Goal: Information Seeking & Learning: Learn about a topic

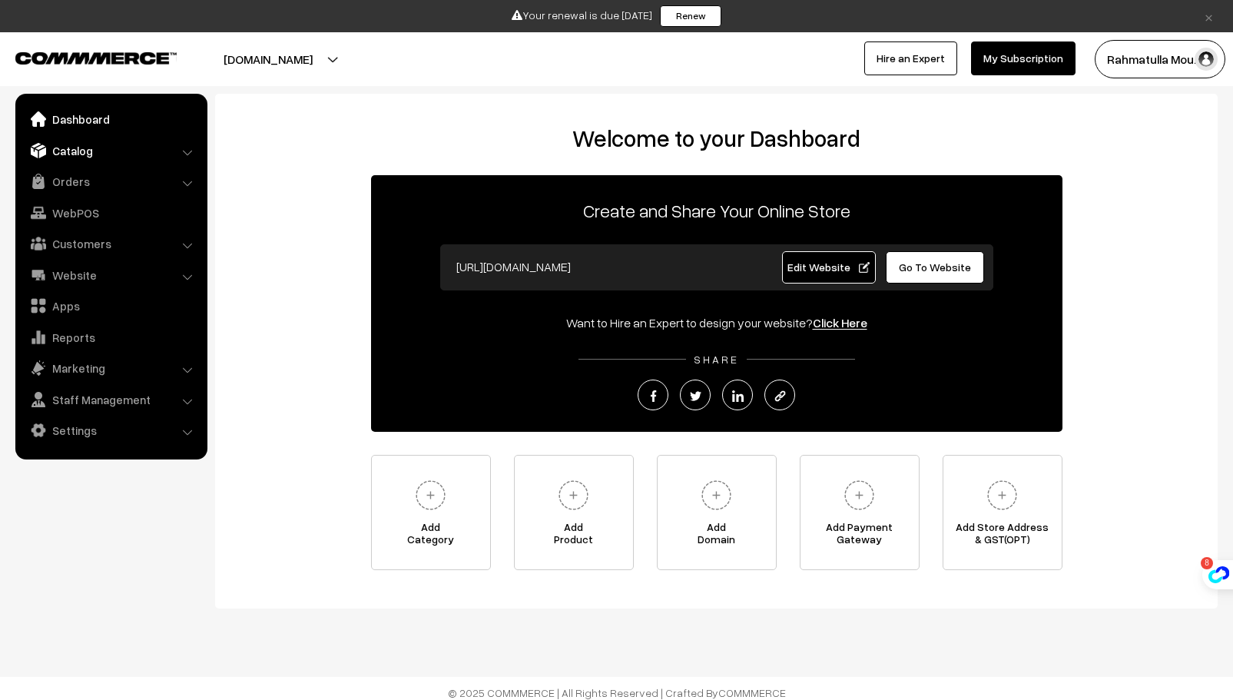
click at [158, 148] on link "Catalog" at bounding box center [110, 151] width 183 height 28
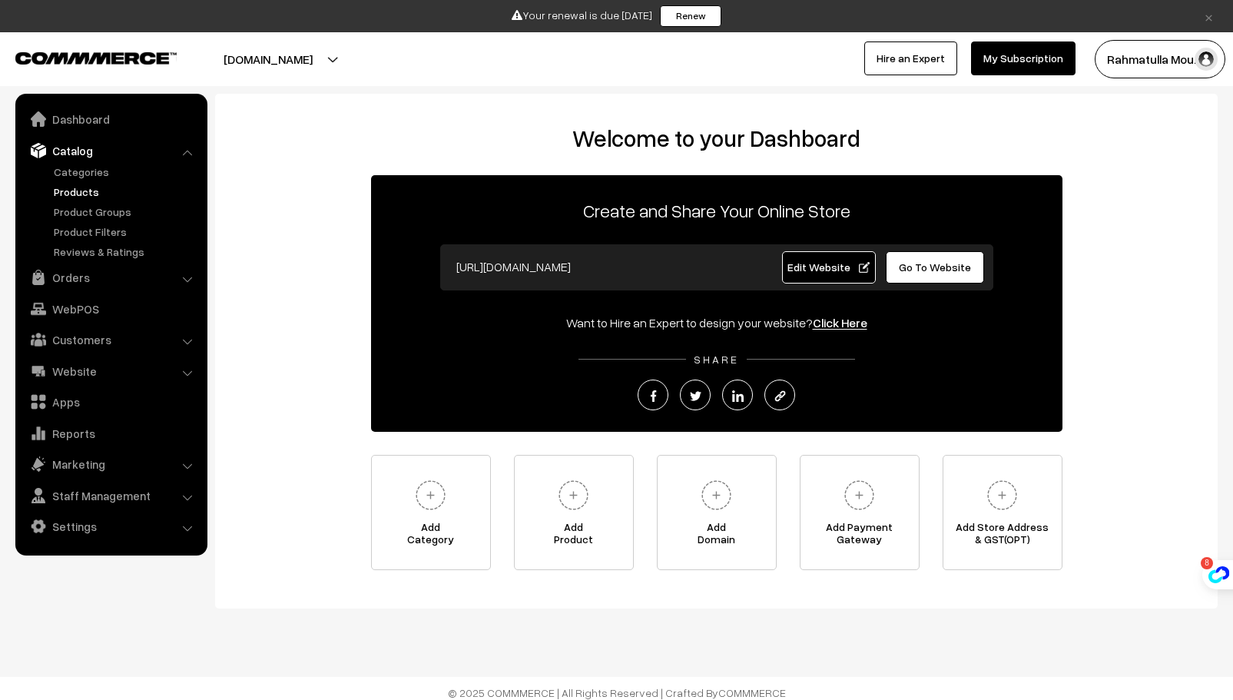
click at [70, 188] on link "Products" at bounding box center [126, 192] width 152 height 16
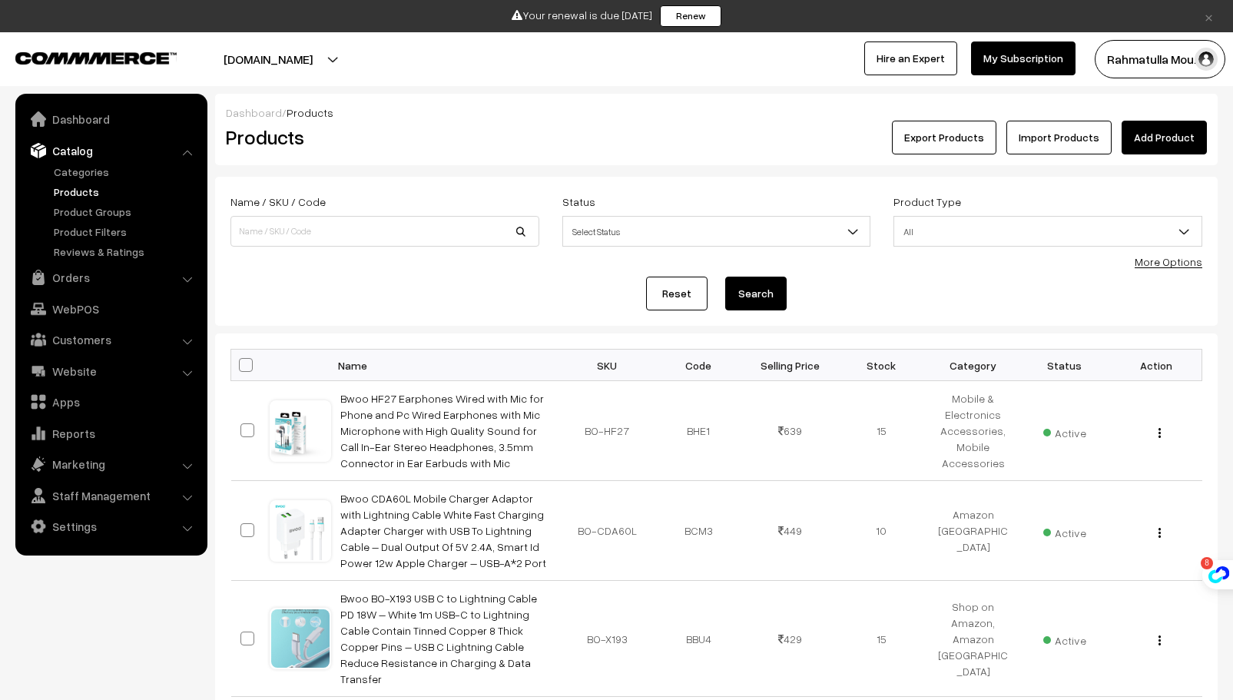
scroll to position [831, 0]
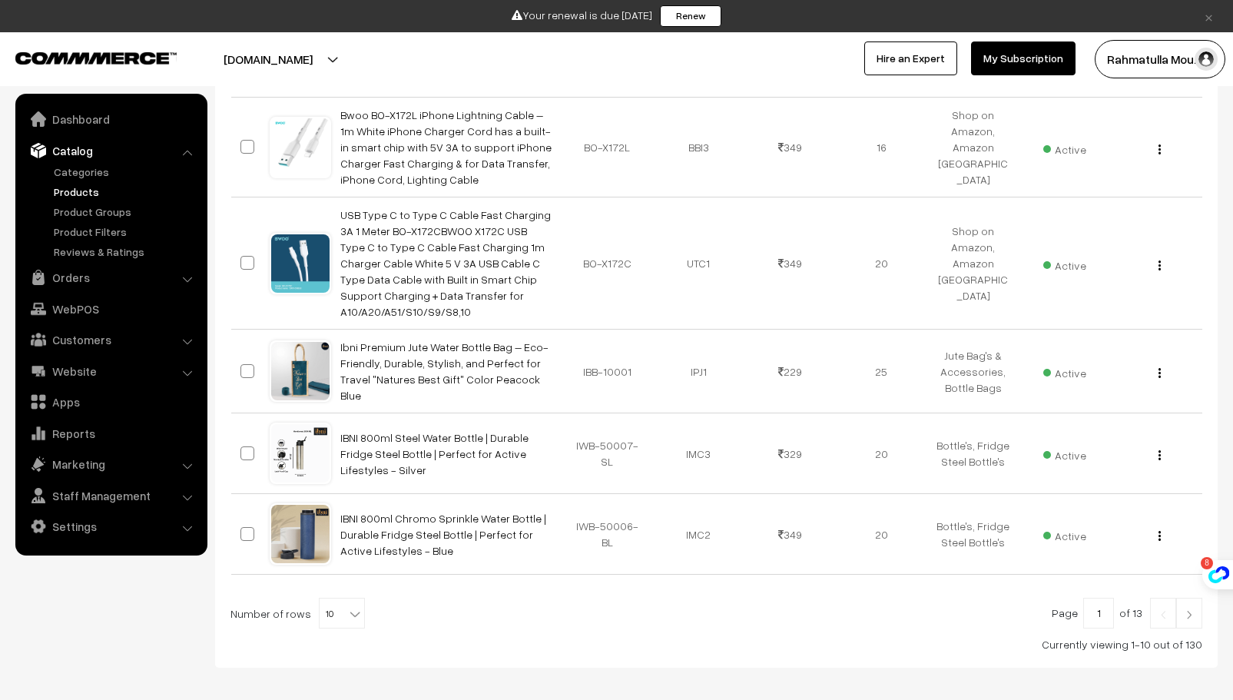
click at [350, 606] on b at bounding box center [354, 613] width 15 height 15
select select "100"
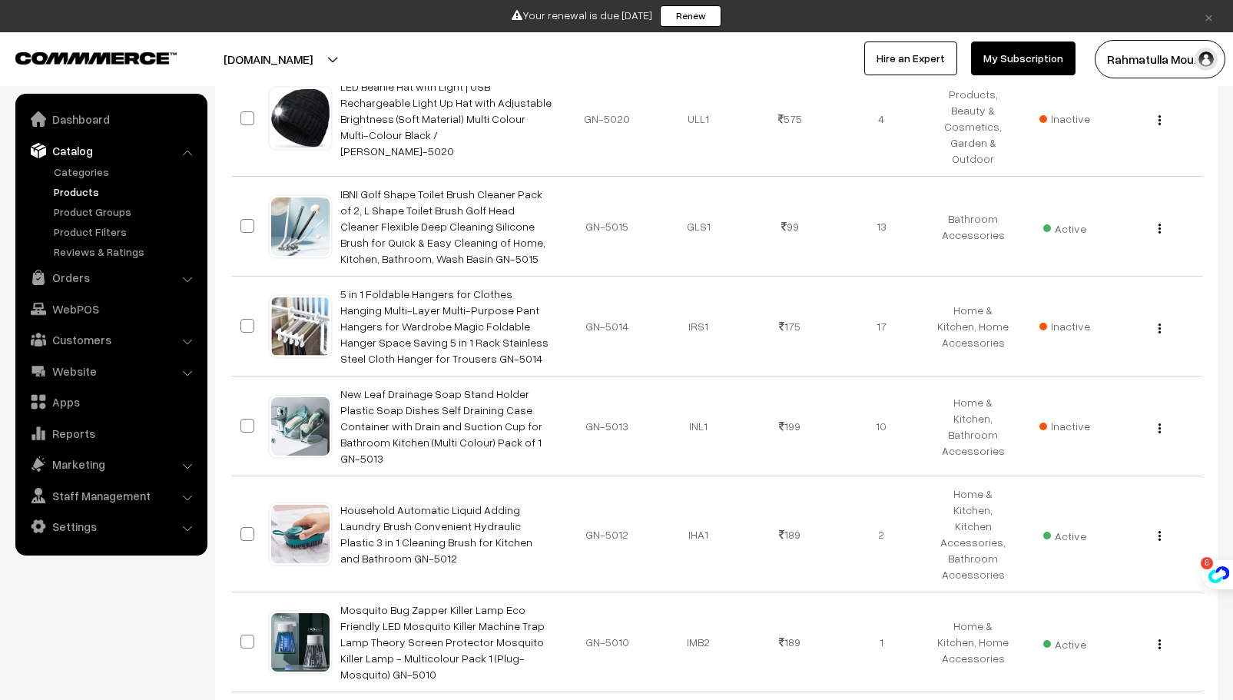
scroll to position [9456, 0]
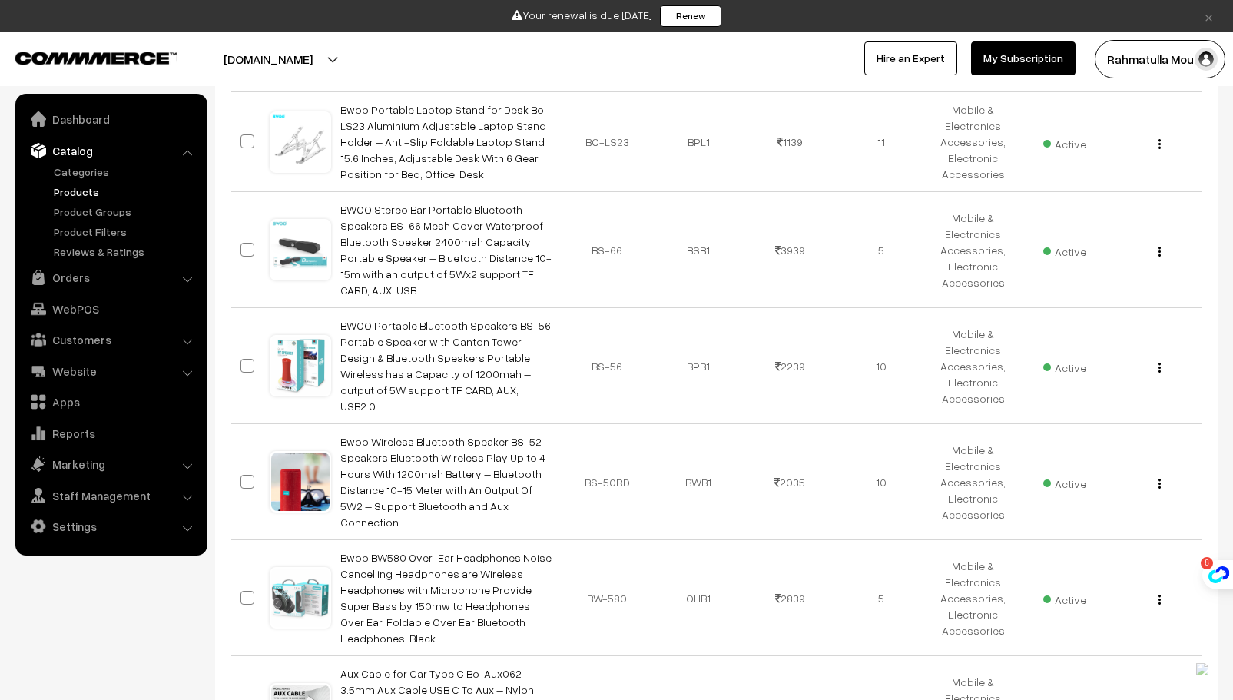
scroll to position [2891, 0]
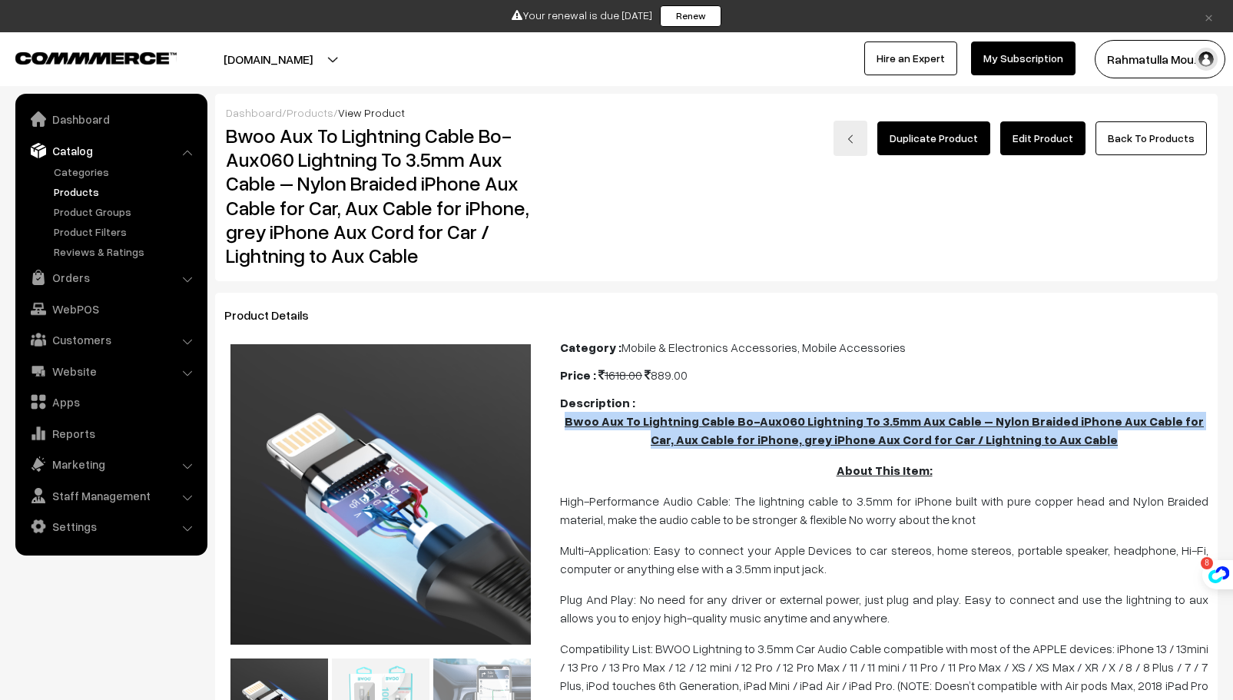
drag, startPoint x: 561, startPoint y: 423, endPoint x: 1143, endPoint y: 453, distance: 582.5
copy b "Bwoo Aux To Lightning Cable Bo-Aux060 Lightning To 3.5mm Aux Cable – Nylon Brai…"
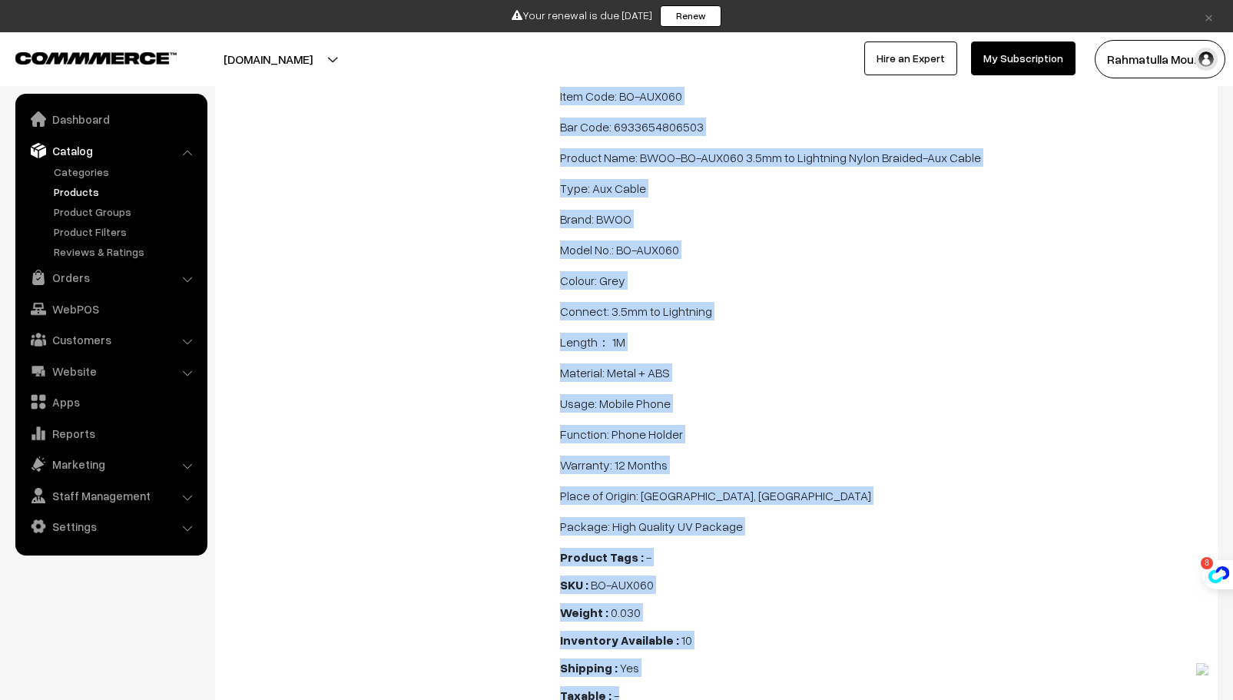
scroll to position [1364, 0]
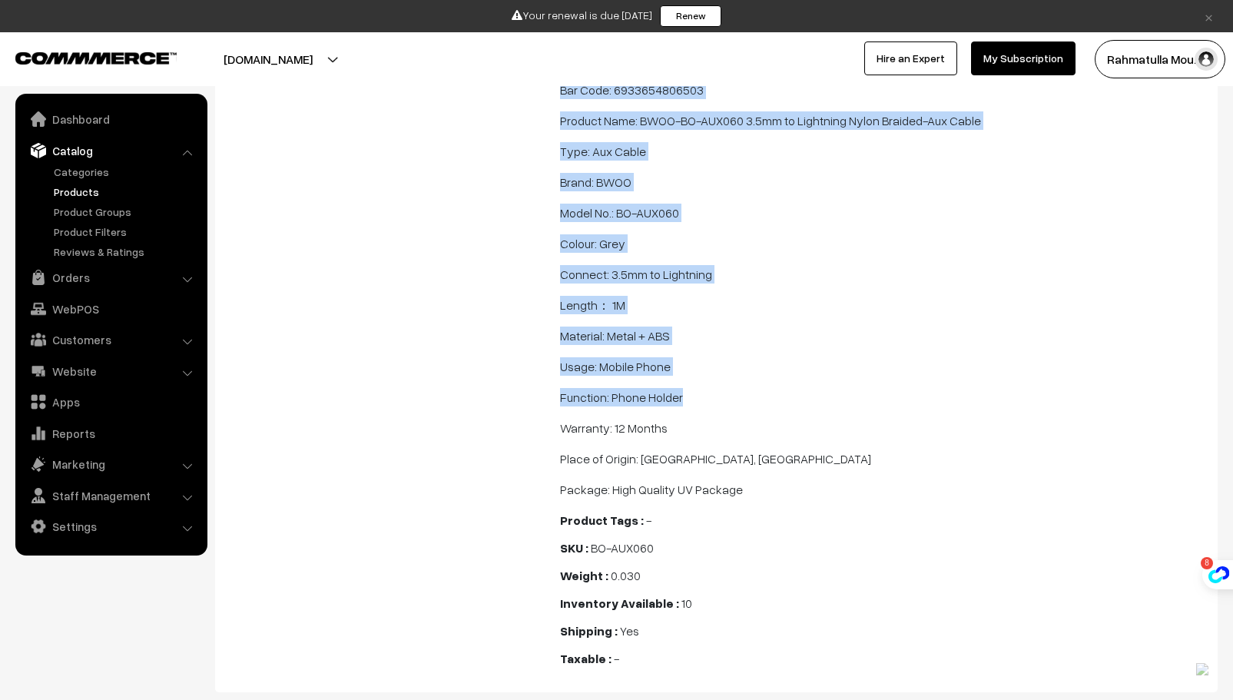
drag, startPoint x: 563, startPoint y: 344, endPoint x: 989, endPoint y: 382, distance: 427.4
copy span "High-Performance Audio Cable: The lightning cable to 3.5mm for iPhone built wit…"
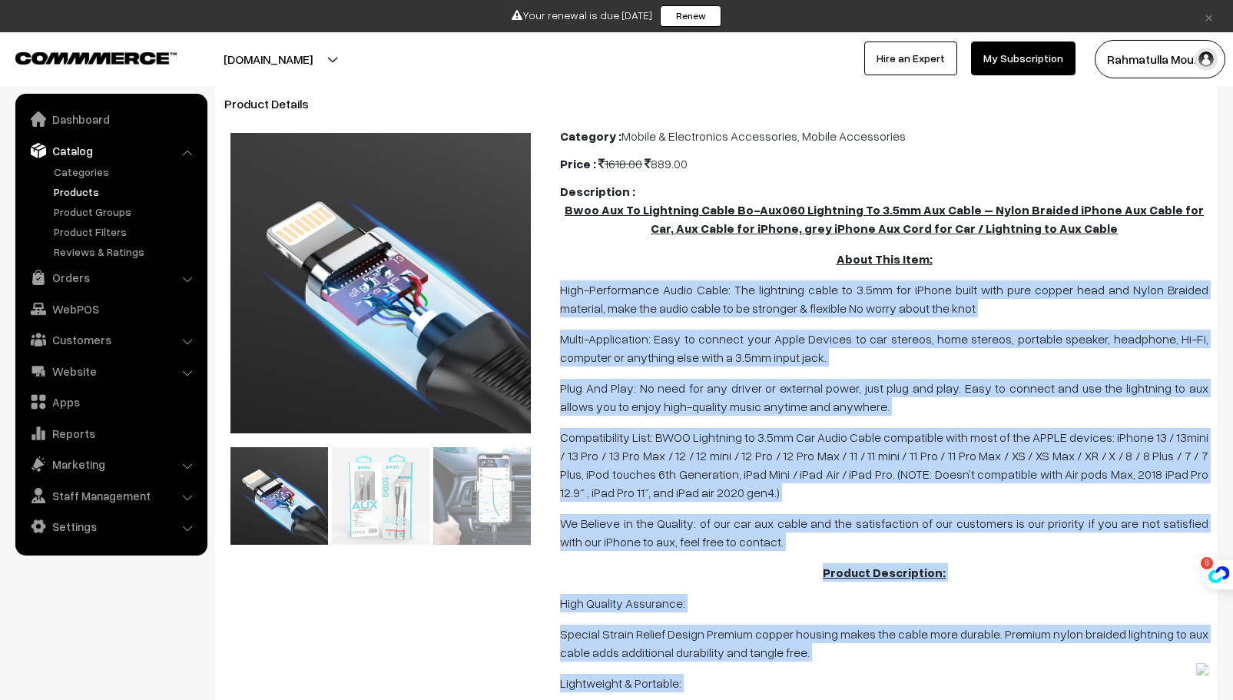
scroll to position [0, 0]
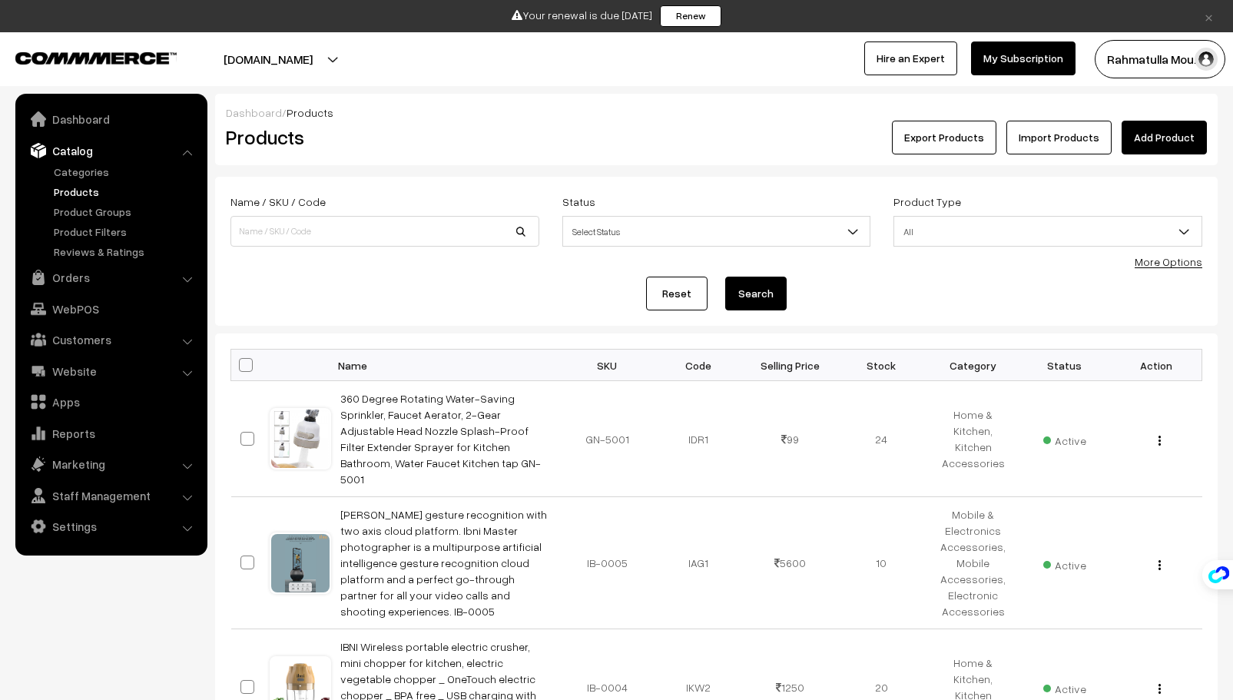
scroll to position [2891, 0]
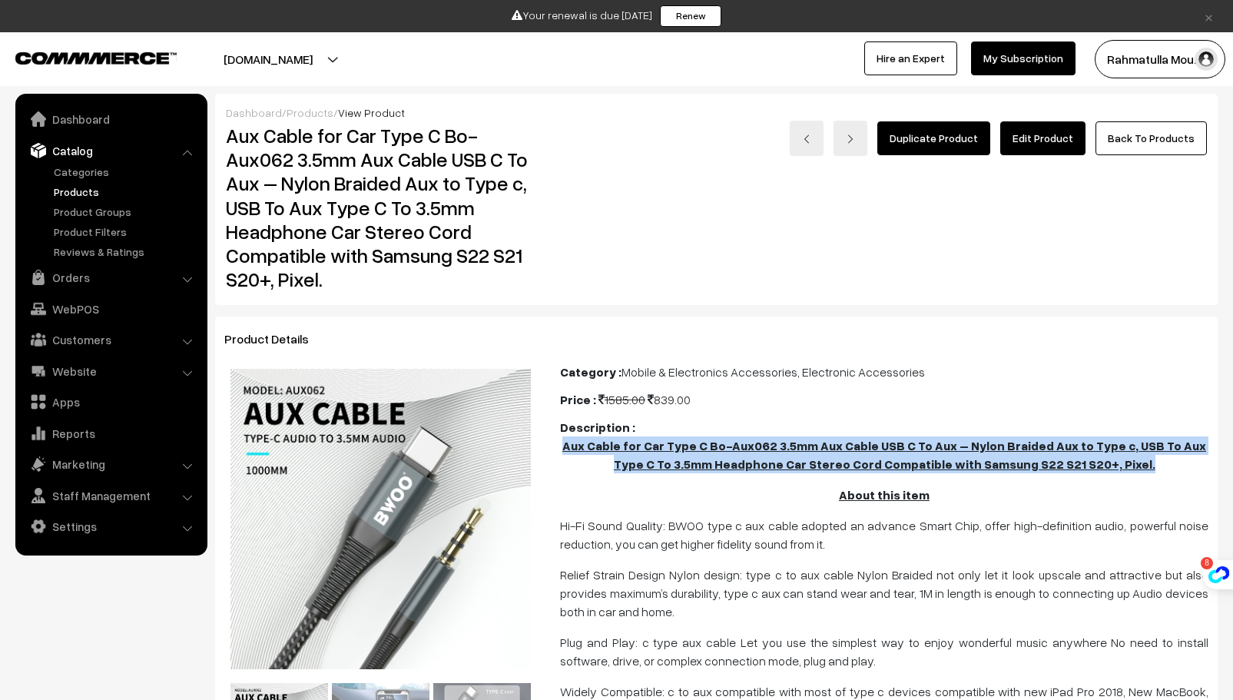
drag, startPoint x: 565, startPoint y: 445, endPoint x: 1130, endPoint y: 483, distance: 566.1
copy u "Aux Cable for Car Type C Bo-Aux062 3.5mm Aux Cable USB C To Aux – Nylon Braided…"
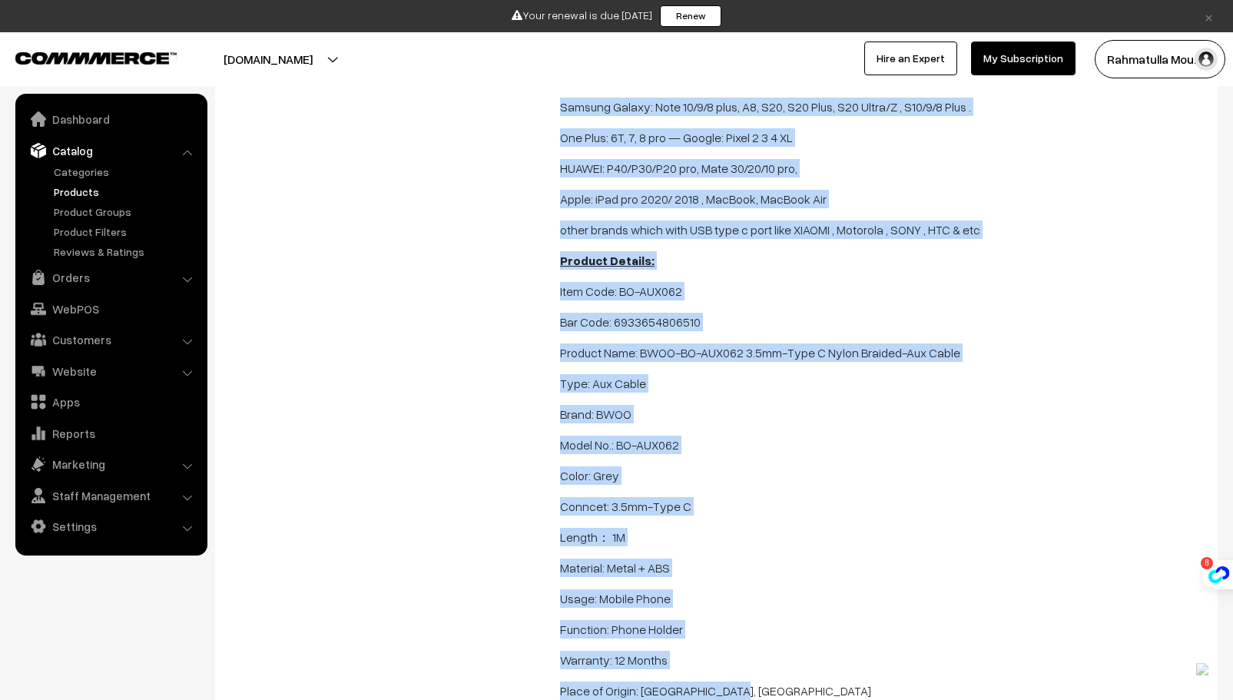
scroll to position [1177, 0]
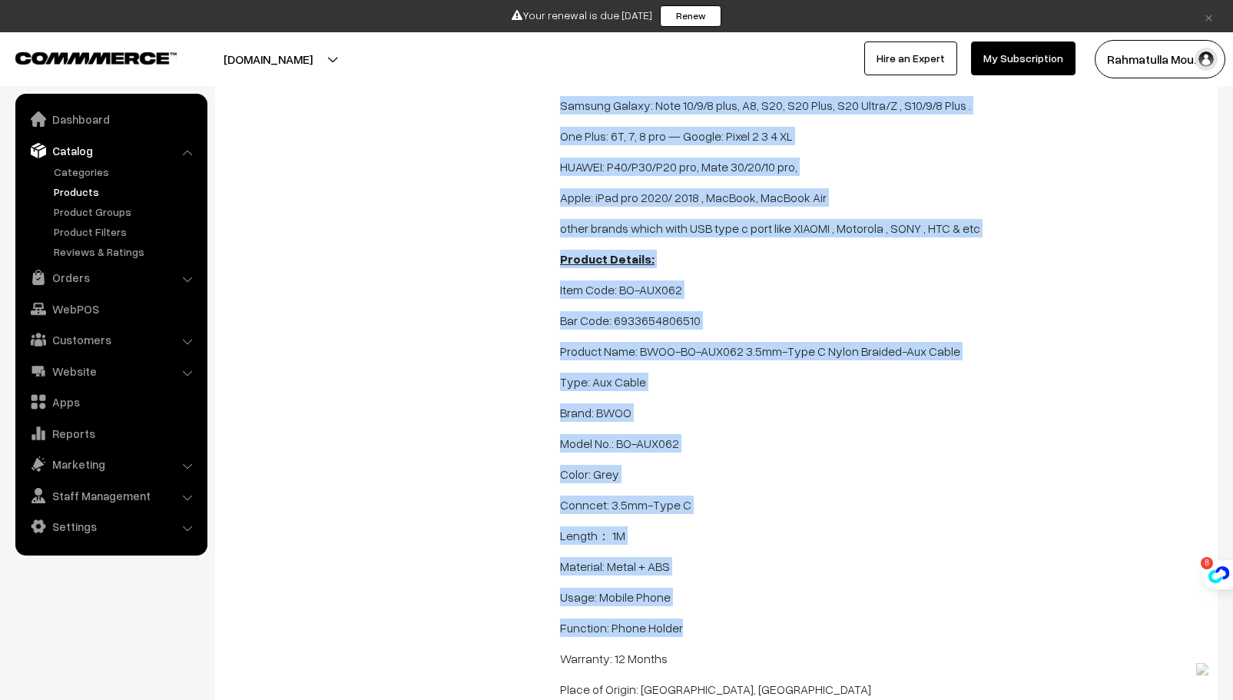
drag, startPoint x: 560, startPoint y: 220, endPoint x: 957, endPoint y: 620, distance: 564.0
copy span "Hi-Fi Sound Quality: BWOO type c aux cable adopted an advance Smart Chip, offer…"
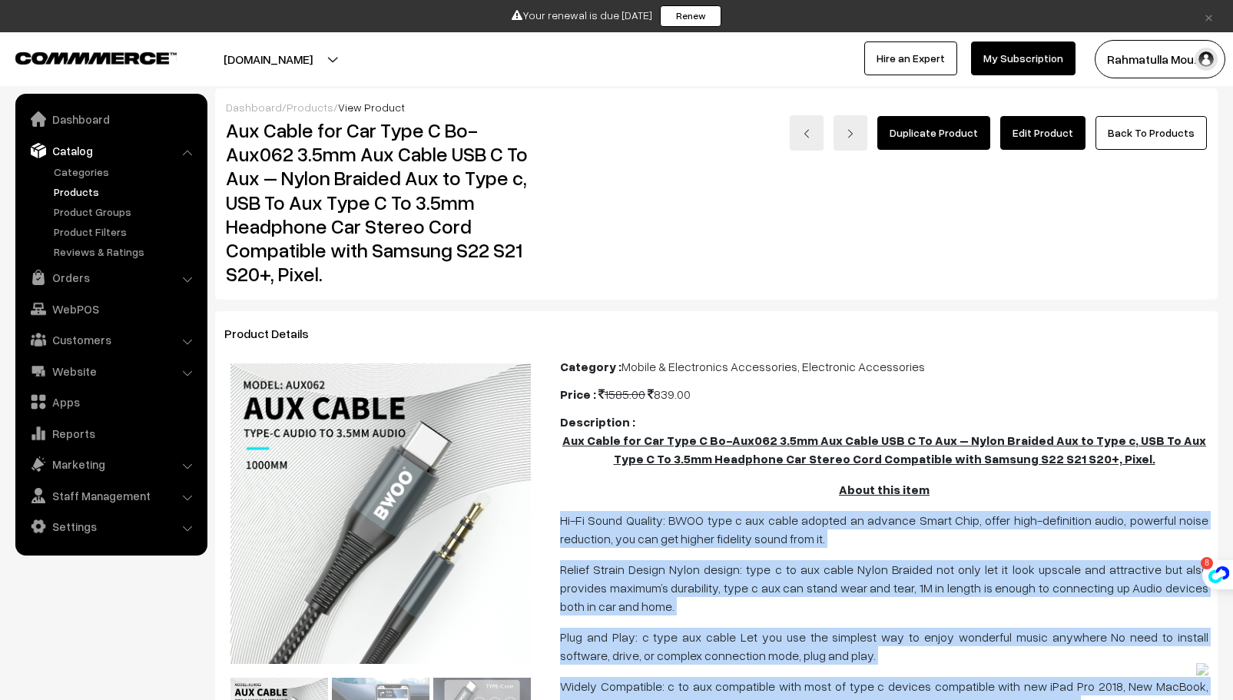
scroll to position [0, 0]
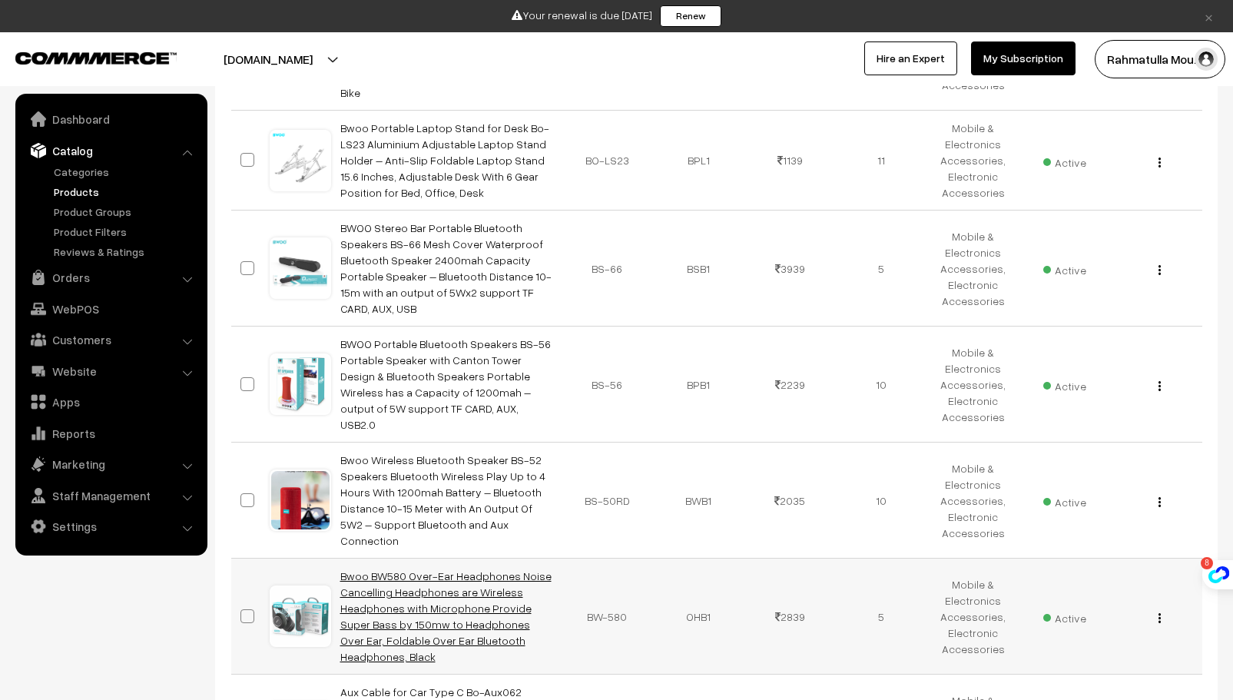
scroll to position [2891, 0]
click at [450, 569] on link "Bwoo BW580 Over-Ear Headphones Noise Cancelling Headphones are Wireless Headpho…" at bounding box center [445, 616] width 211 height 94
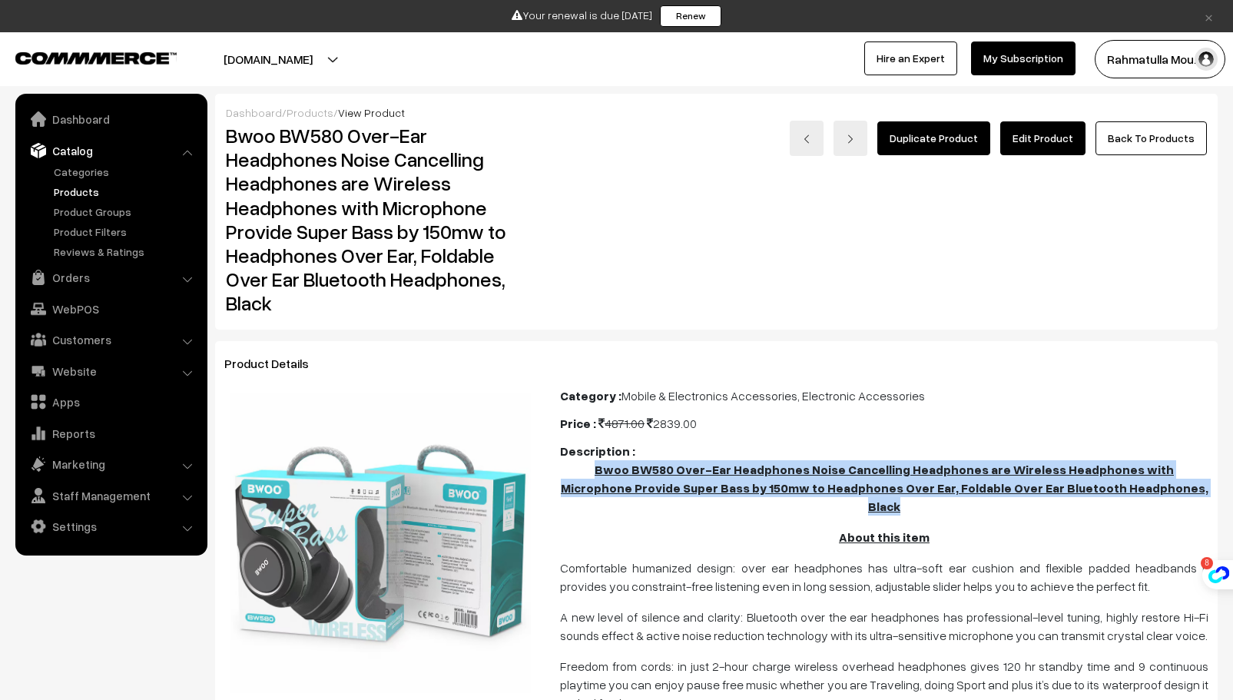
drag, startPoint x: 574, startPoint y: 464, endPoint x: 1187, endPoint y: 488, distance: 613.7
click at [1187, 488] on p "Bwoo BW580 Over-Ear Headphones Noise Cancelling Headphones are Wireless Headpho…" at bounding box center [884, 487] width 649 height 55
copy u "Bwoo BW580 Over-Ear Headphones Noise Cancelling Headphones are Wireless Headpho…"
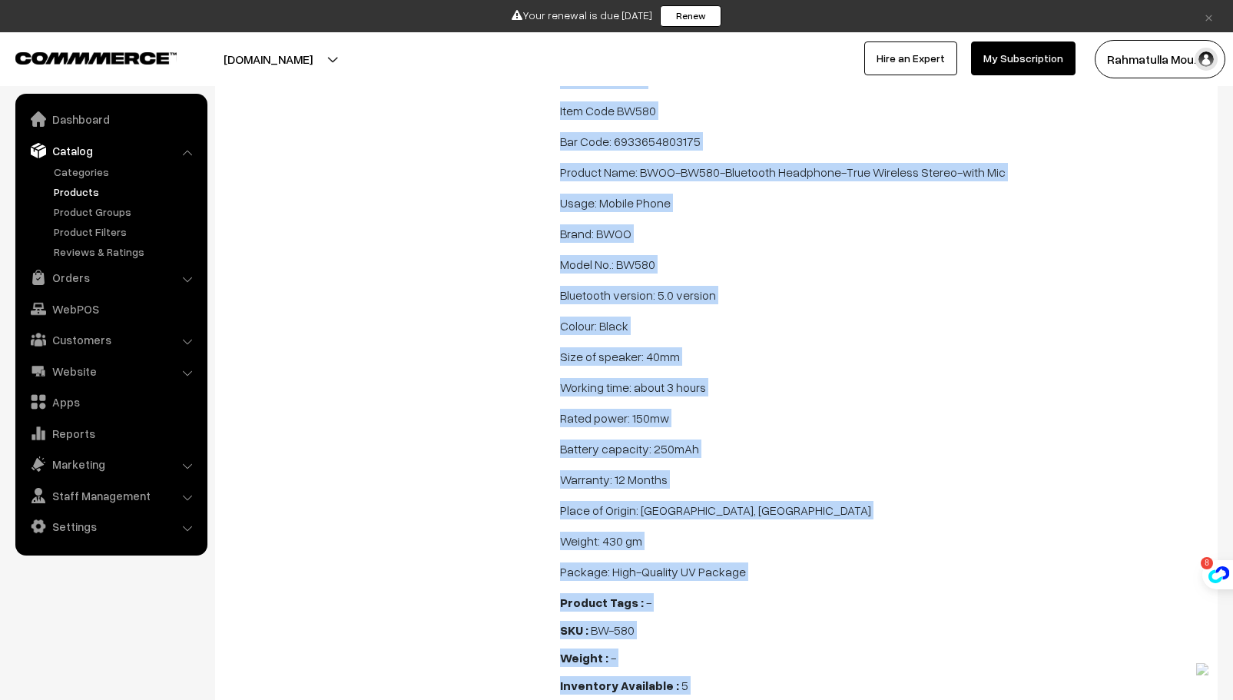
scroll to position [1521, 0]
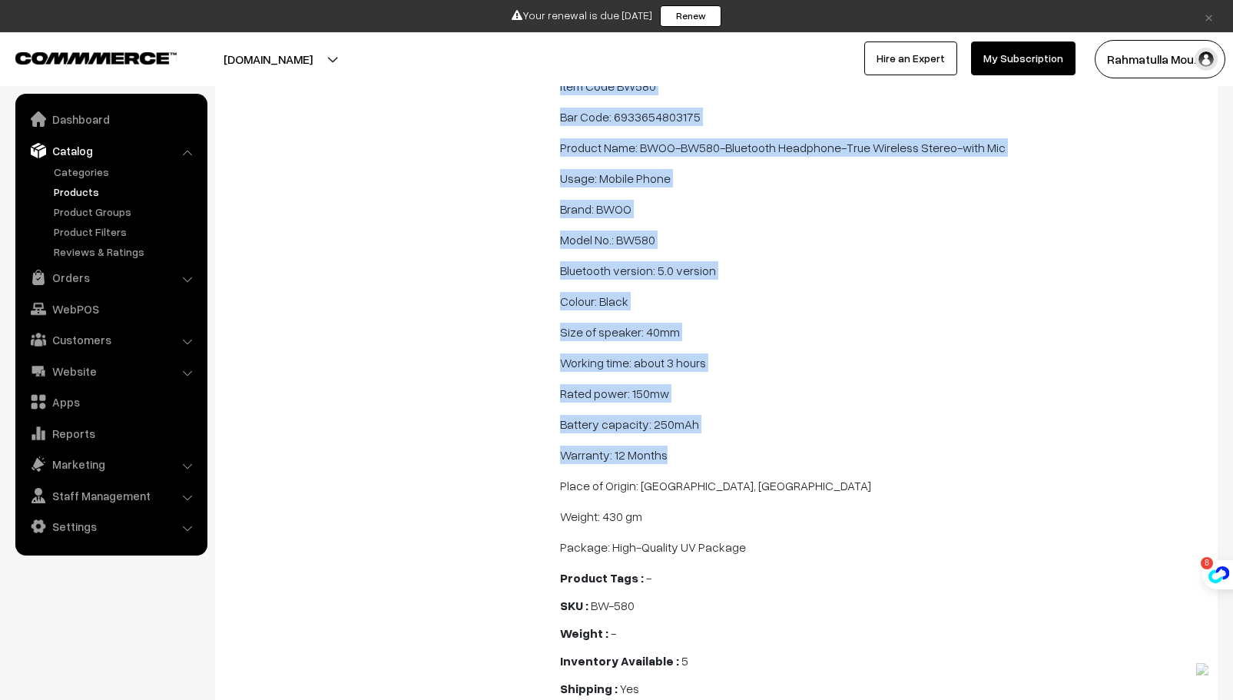
drag, startPoint x: 561, startPoint y: 315, endPoint x: 950, endPoint y: 431, distance: 405.8
copy span "Comfortable humanized design: over ear headphones has ultra-soft ear cushion an…"
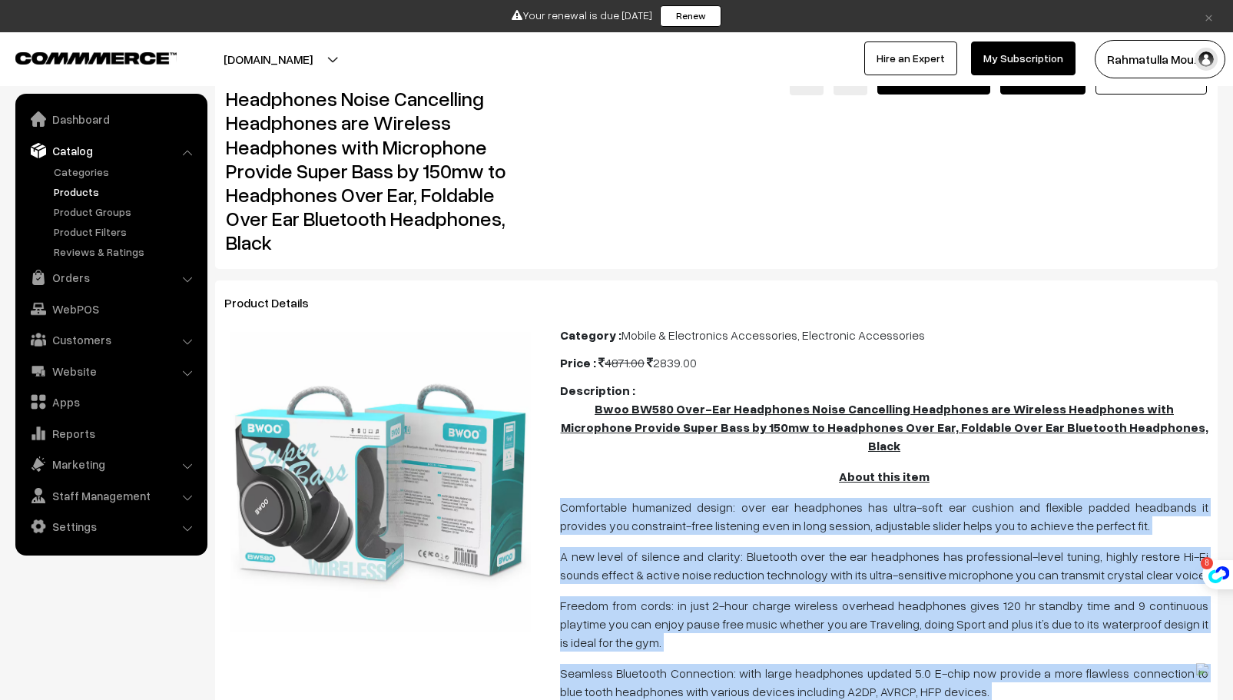
scroll to position [0, 0]
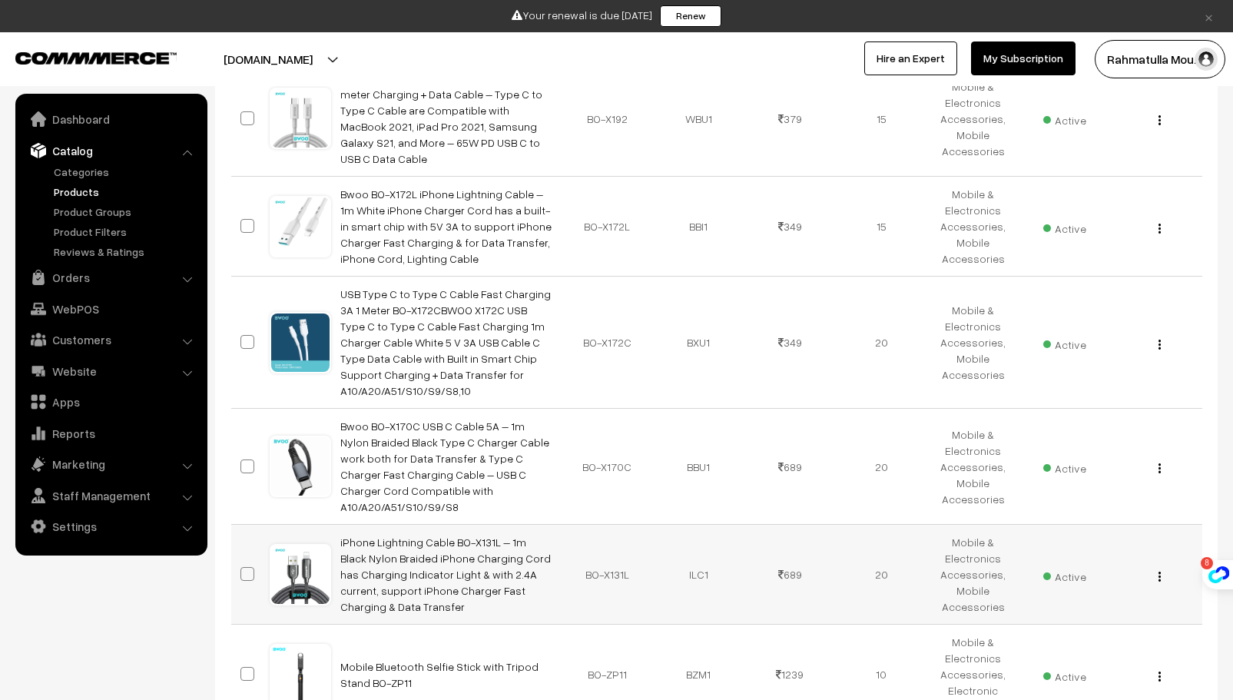
scroll to position [1815, 0]
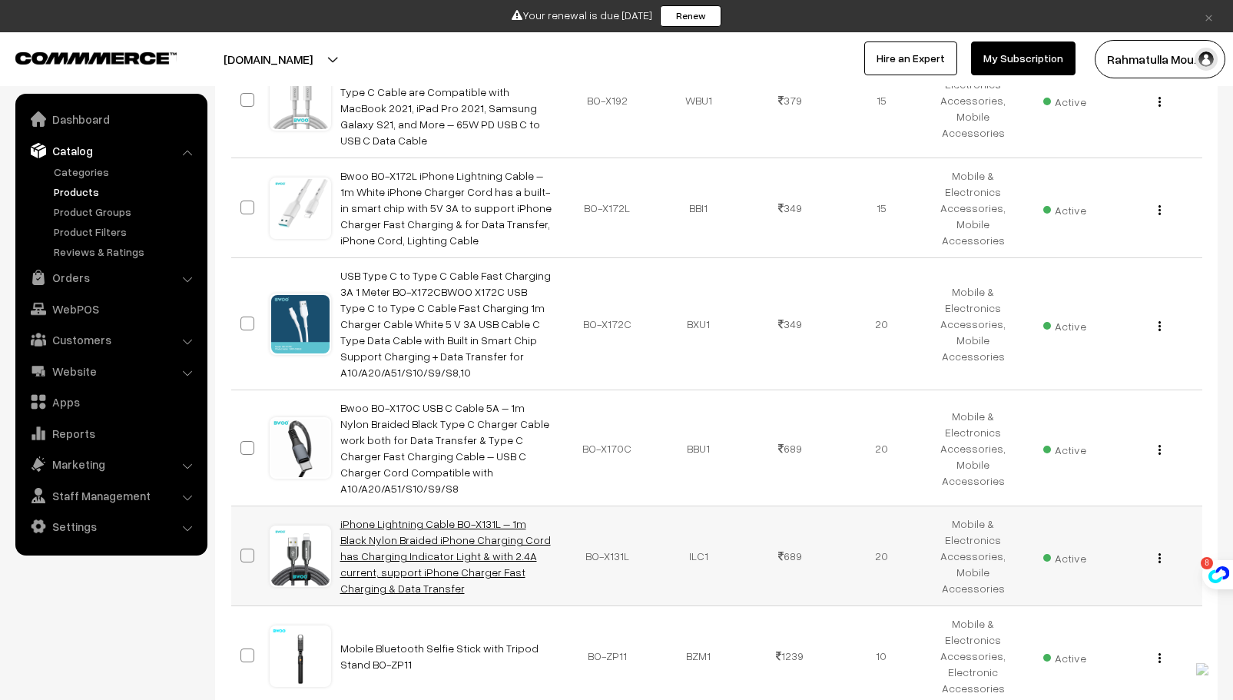
click at [438, 517] on link "iPhone Lightning Cable BO-X131L – 1m Black Nylon Braided iPhone Charging Cord h…" at bounding box center [445, 556] width 211 height 78
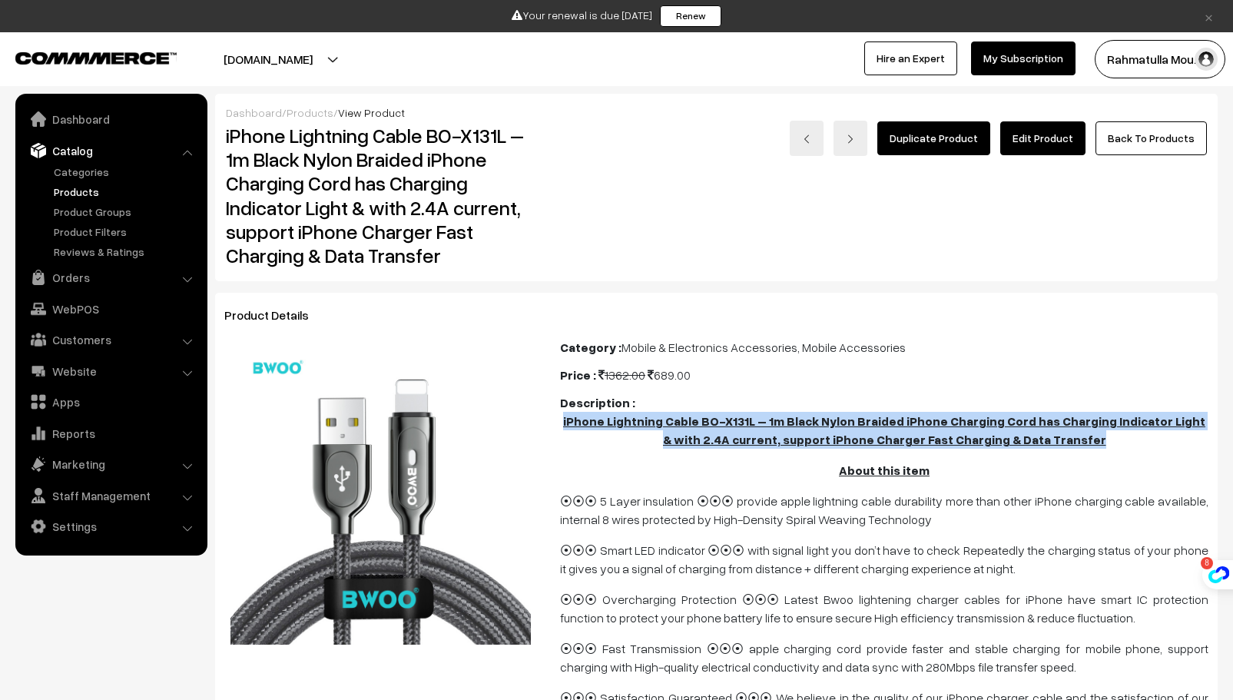
drag, startPoint x: 559, startPoint y: 418, endPoint x: 1103, endPoint y: 440, distance: 543.7
copy u "iPhone Lightning Cable BO-X131L – 1m Black Nylon Braided iPhone Charging Cord h…"
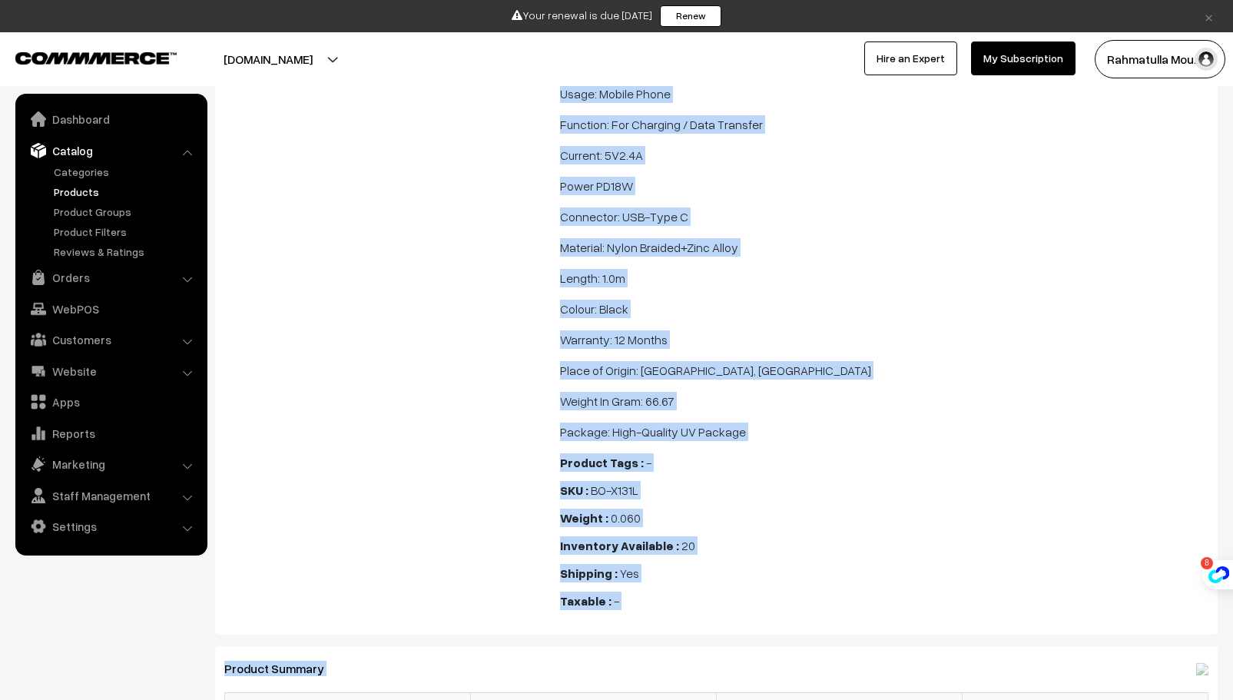
scroll to position [1738, 0]
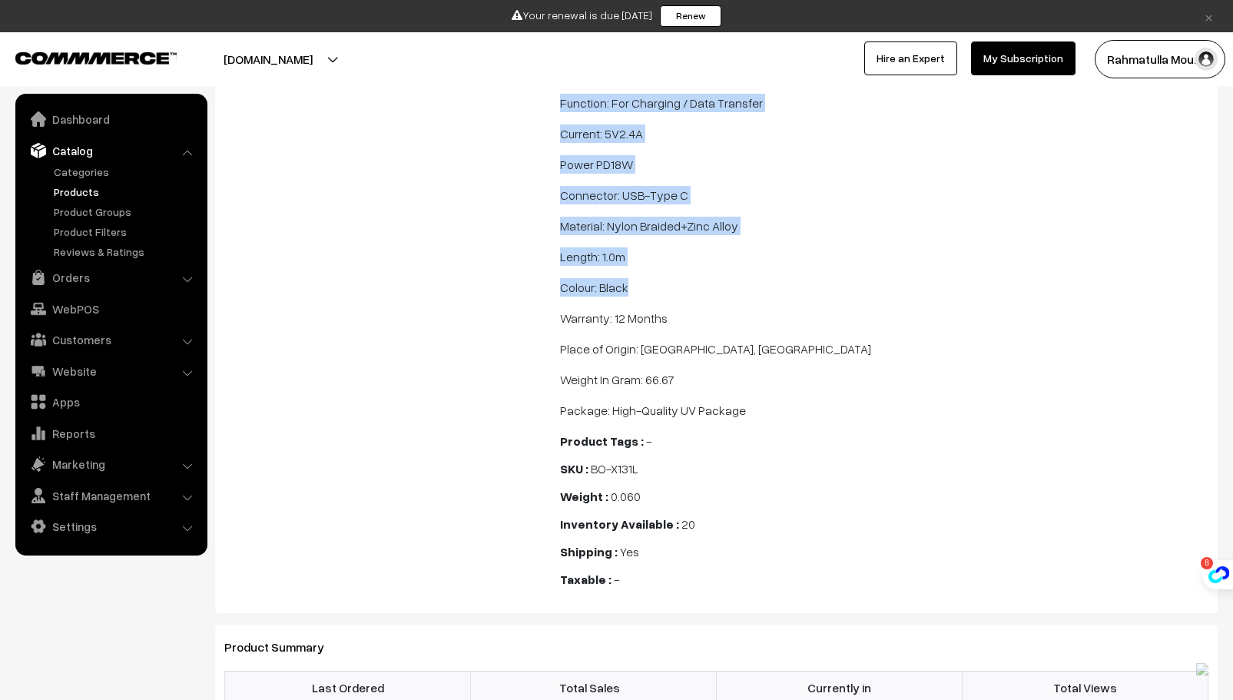
drag, startPoint x: 648, startPoint y: 320, endPoint x: 977, endPoint y: 307, distance: 329.9
copy span "About this item ⦿⦿⦿ 5 Layer insulation ⦿⦿⦿ provide apple lightning cable durabi…"
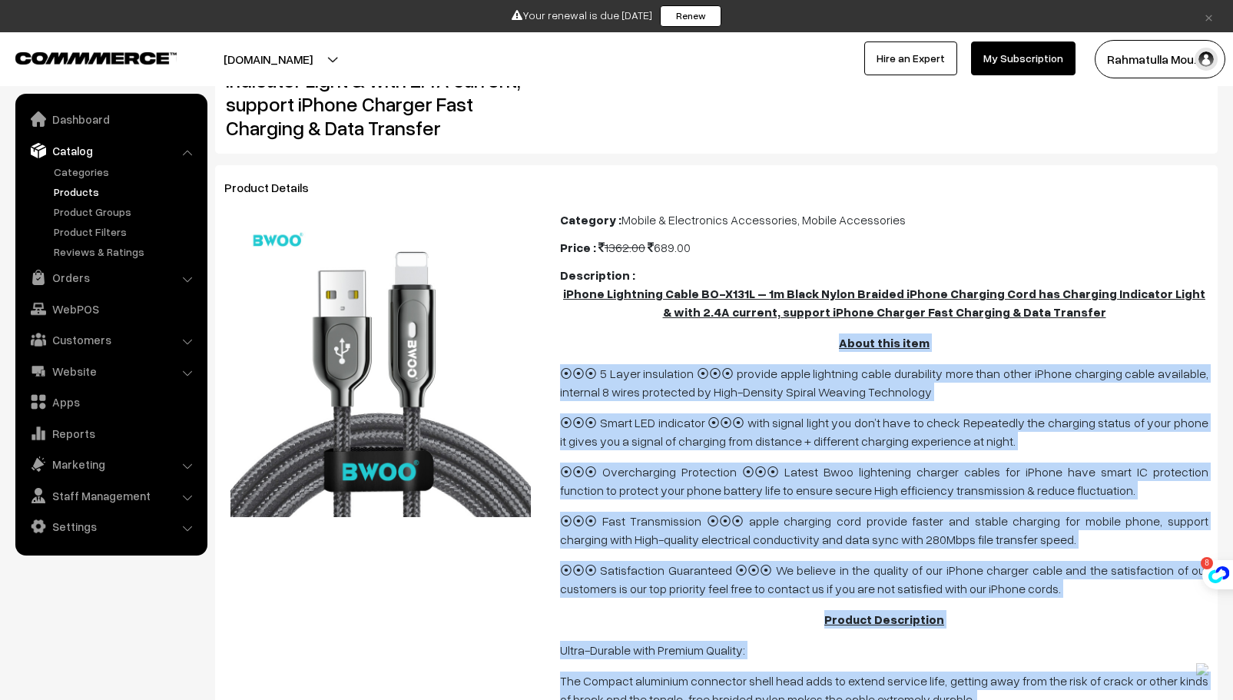
scroll to position [0, 0]
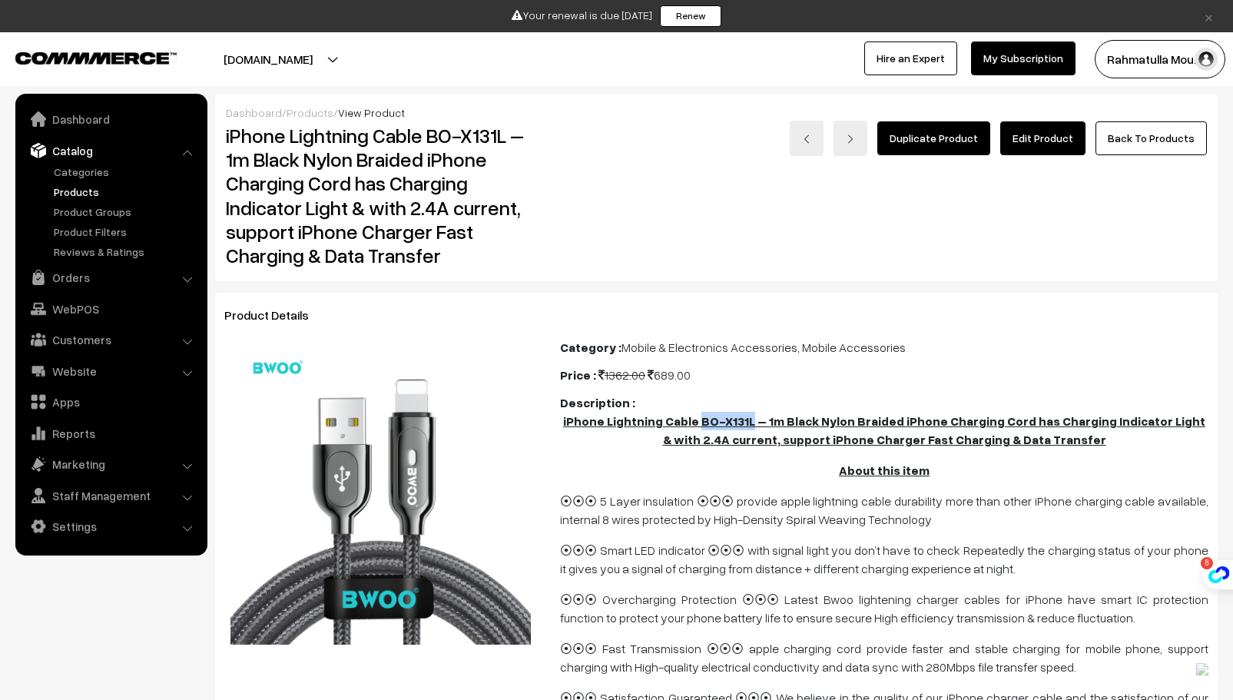
drag, startPoint x: 692, startPoint y: 421, endPoint x: 741, endPoint y: 413, distance: 49.9
click at [741, 413] on p "iPhone Lightning Cable BO-X131L – 1m Black Nylon Braided iPhone Charging Cord h…" at bounding box center [884, 430] width 649 height 37
copy u "BO-X131L"
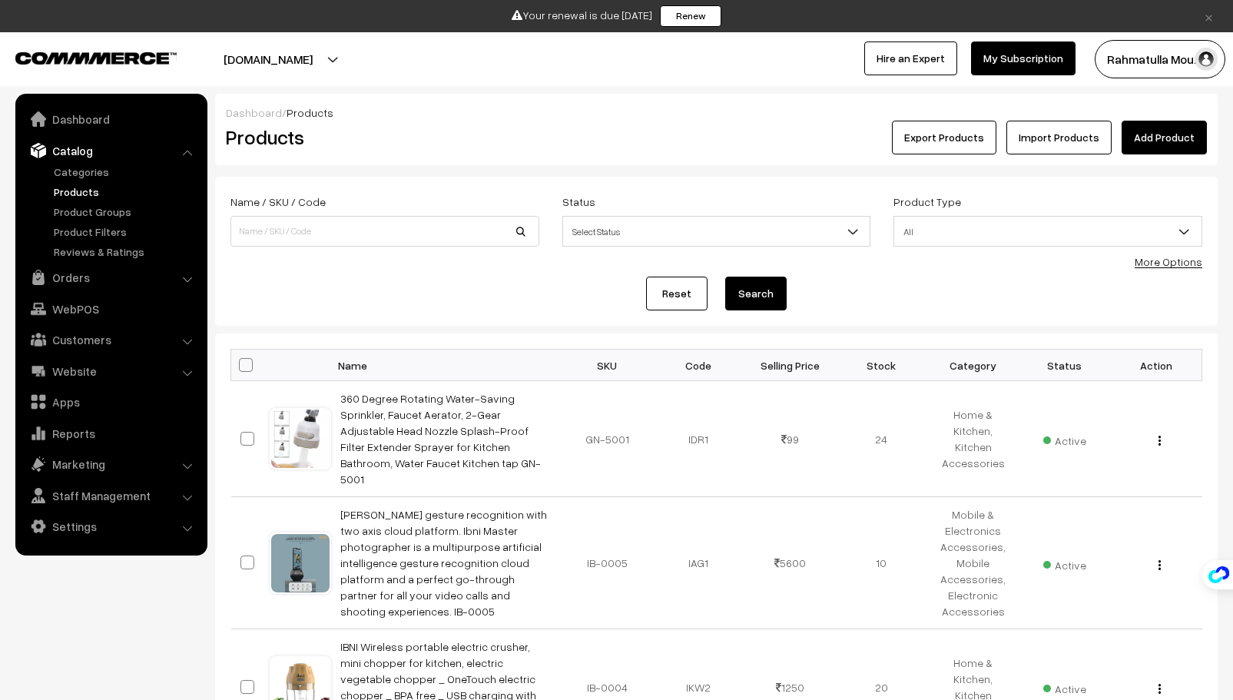
scroll to position [1815, 0]
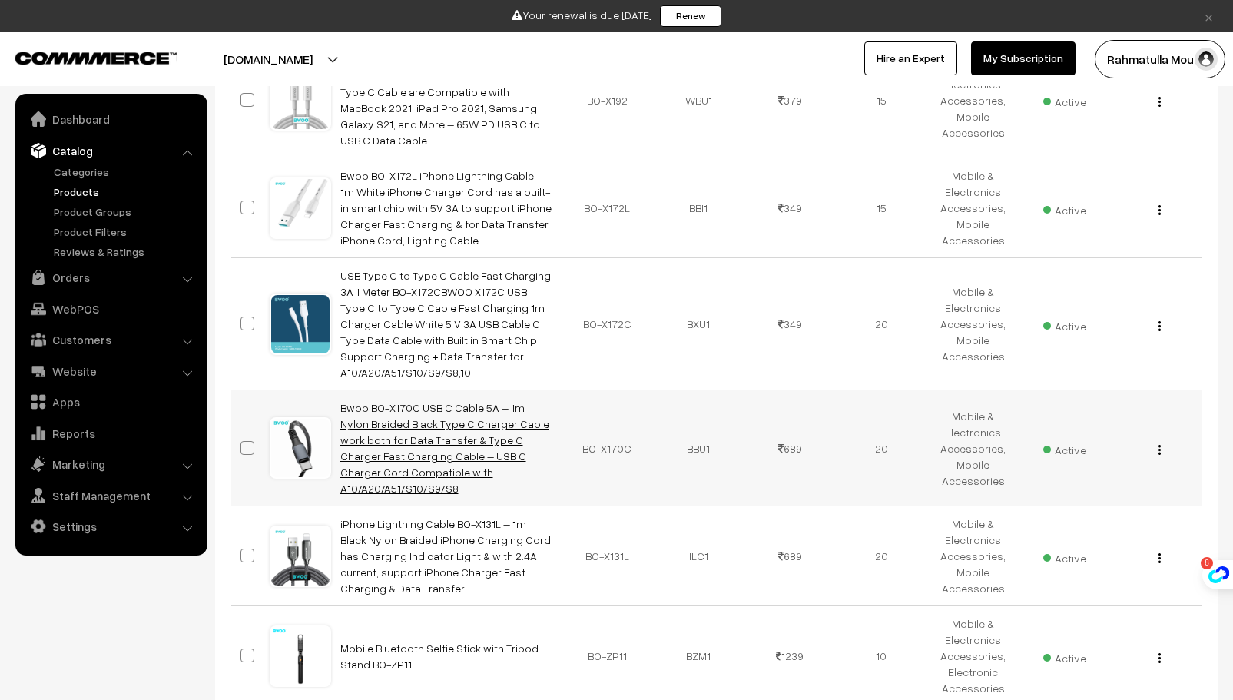
click at [423, 401] on link "Bwoo BO-X170C USB C Cable 5A – 1m Nylon Braided Black Type C Charger Cable work…" at bounding box center [444, 448] width 209 height 94
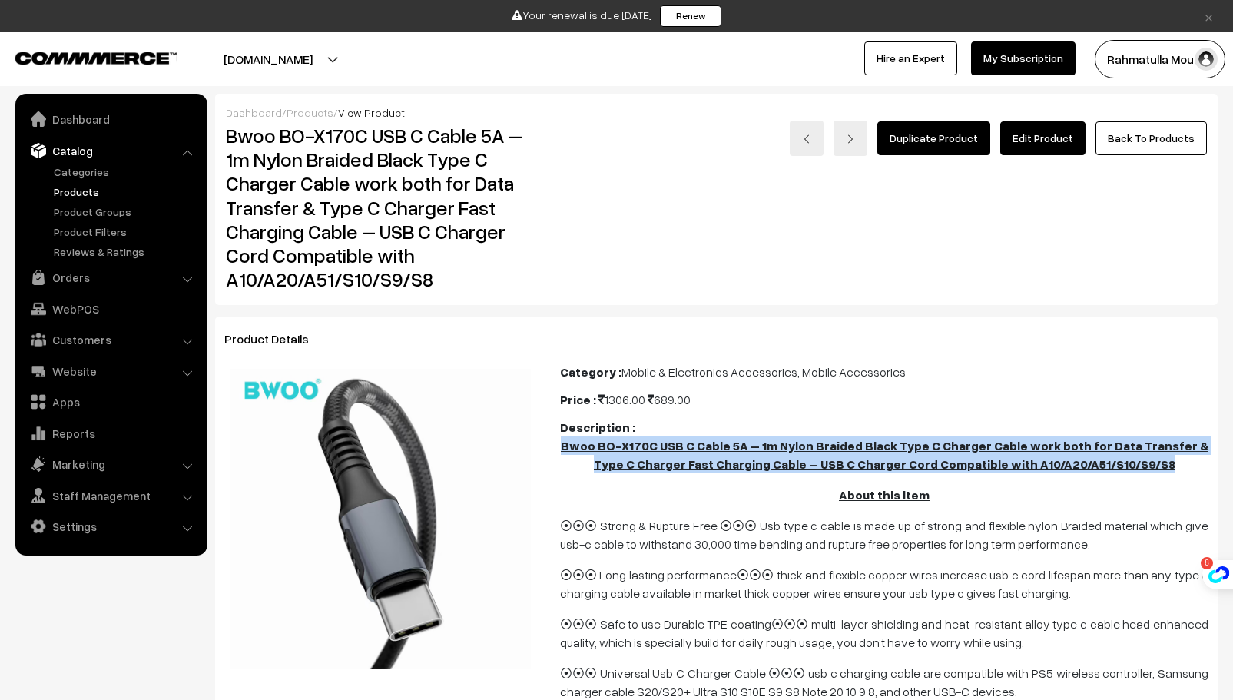
drag, startPoint x: 564, startPoint y: 442, endPoint x: 1190, endPoint y: 457, distance: 625.7
click at [1190, 457] on p "Bwoo BO-X170C USB C Cable 5A – 1m Nylon Braided Black Type C Charger Cable work…" at bounding box center [884, 454] width 649 height 37
copy u "Bwoo BO-X170C USB C Cable 5A – 1m Nylon Braided Black Type C Charger Cable work…"
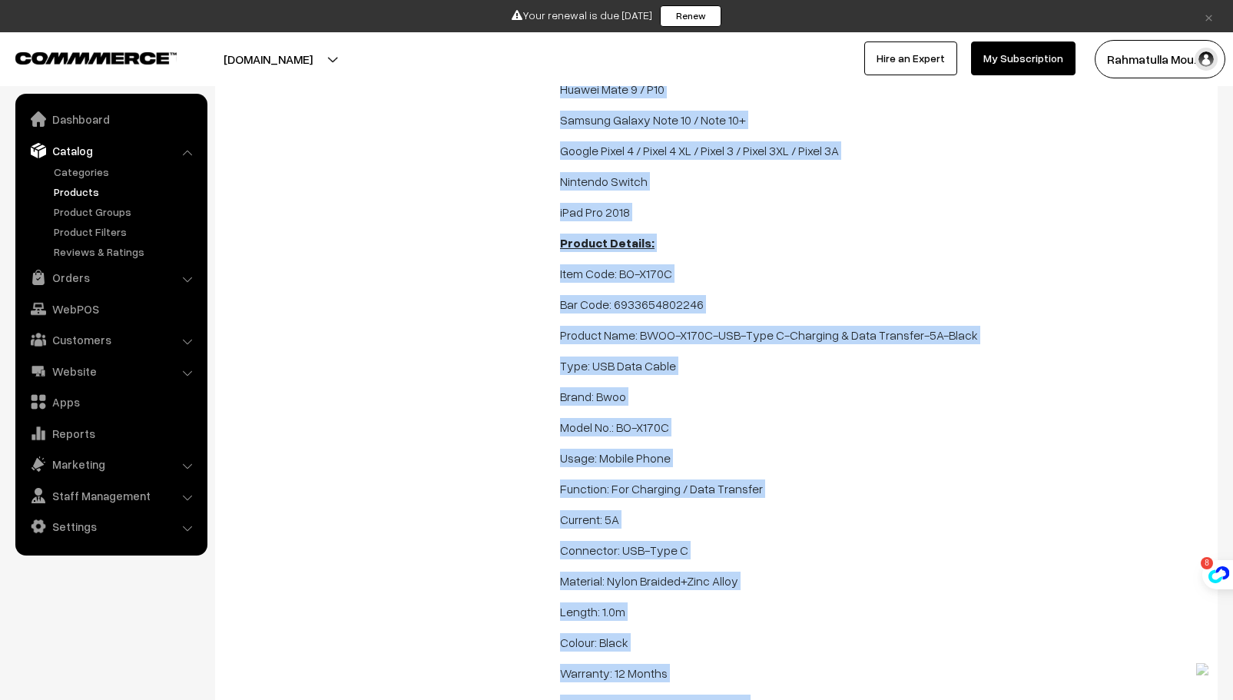
scroll to position [1386, 0]
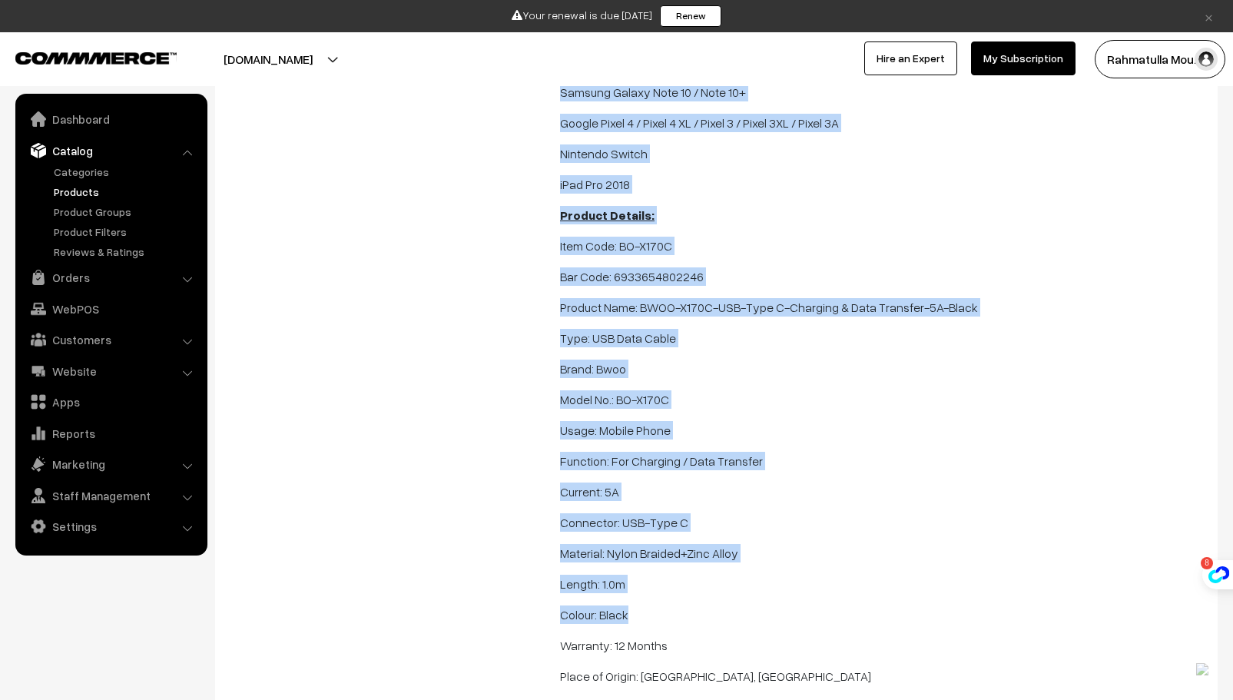
drag, startPoint x: 553, startPoint y: 357, endPoint x: 964, endPoint y: 612, distance: 484.5
copy span "⦿⦿⦿ Strong & Rupture Free ⦿⦿⦿ Usb type c cable is made up of strong and flexibl…"
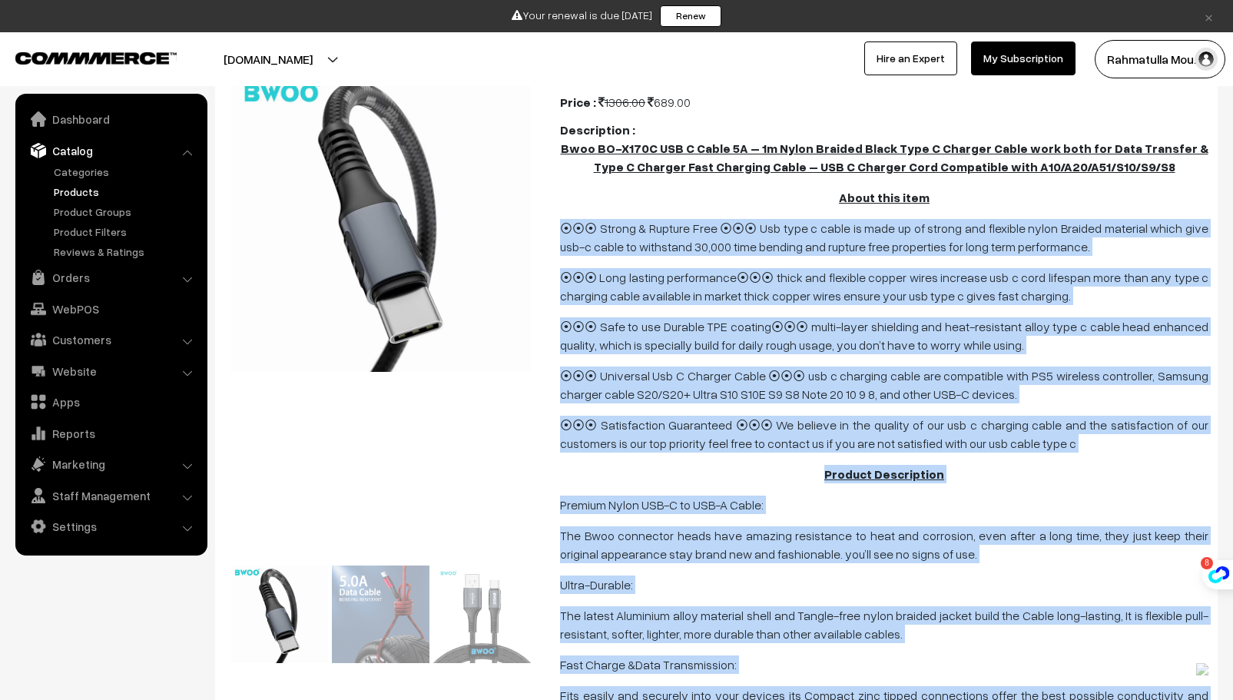
scroll to position [234, 0]
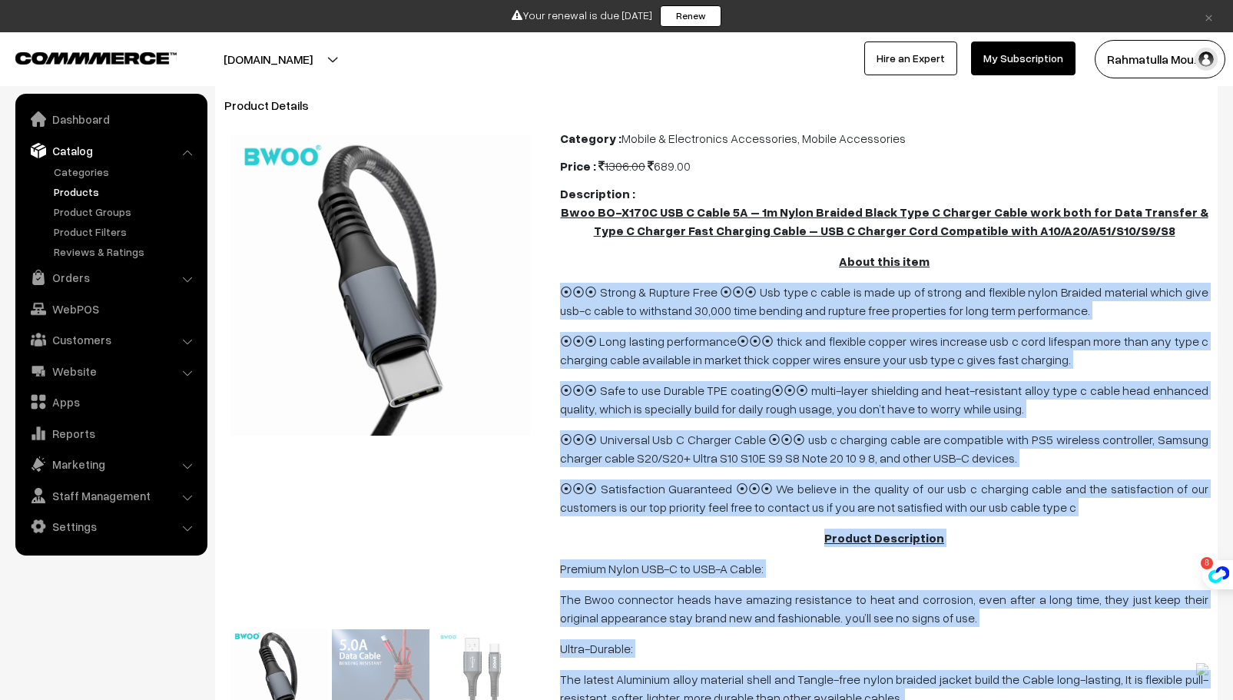
copy span "⦿⦿⦿ Strong & Rupture Free ⦿⦿⦿ Usb type c cable is made up of strong and flexibl…"
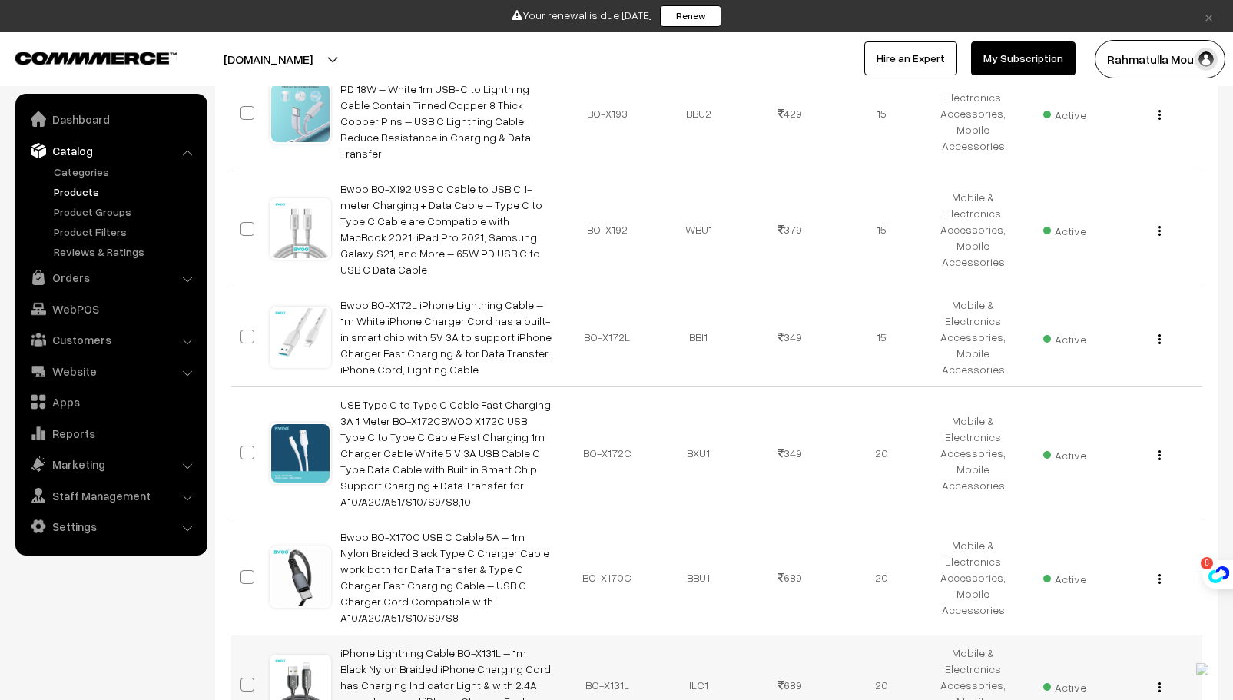
scroll to position [1661, 0]
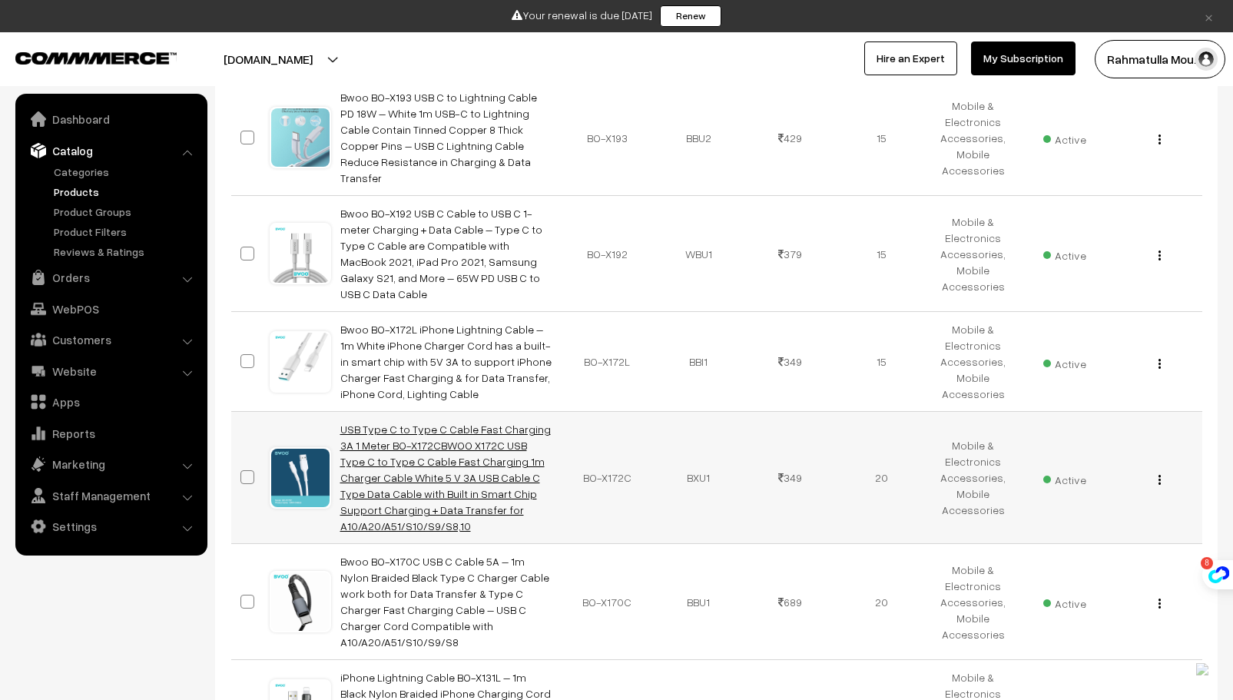
click at [450, 423] on link "USB Type C to Type C Cable Fast Charging 3A 1 Meter BO-X172CBWOO X172C USB Type…" at bounding box center [445, 478] width 211 height 110
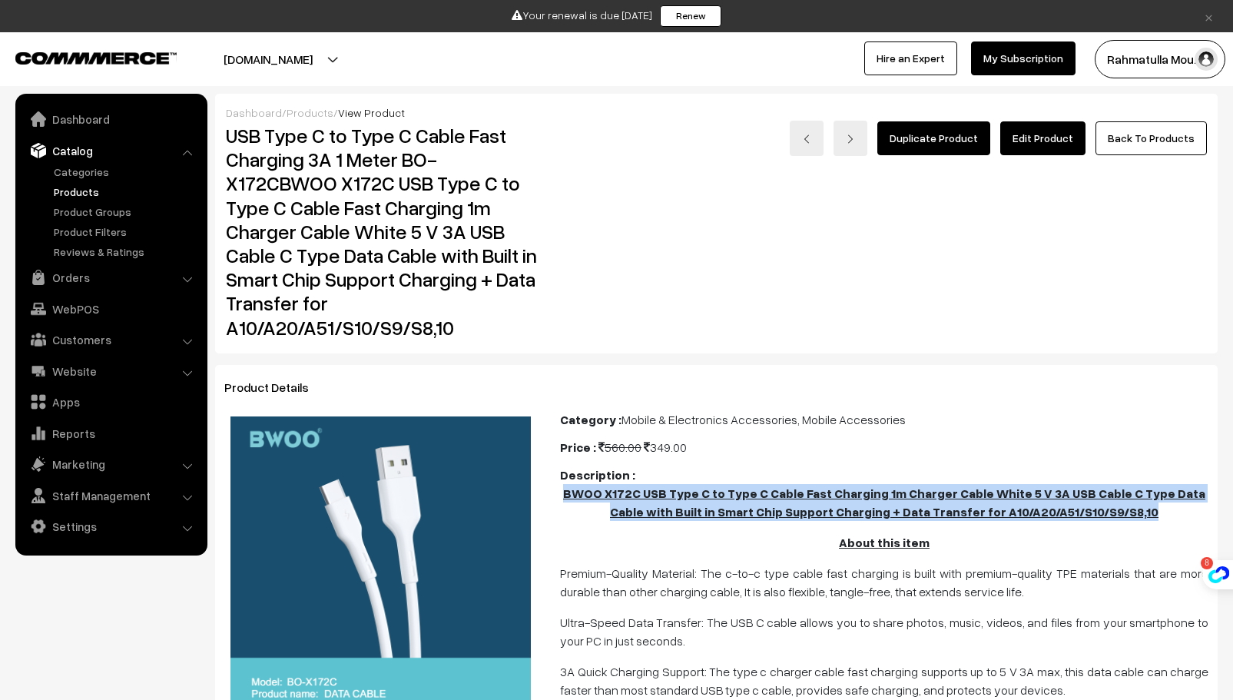
drag, startPoint x: 559, startPoint y: 493, endPoint x: 1148, endPoint y: 513, distance: 589.0
copy u "BWOO X172C USB Type C to Type C Cable Fast Charging 1m Charger Cable White 5 V …"
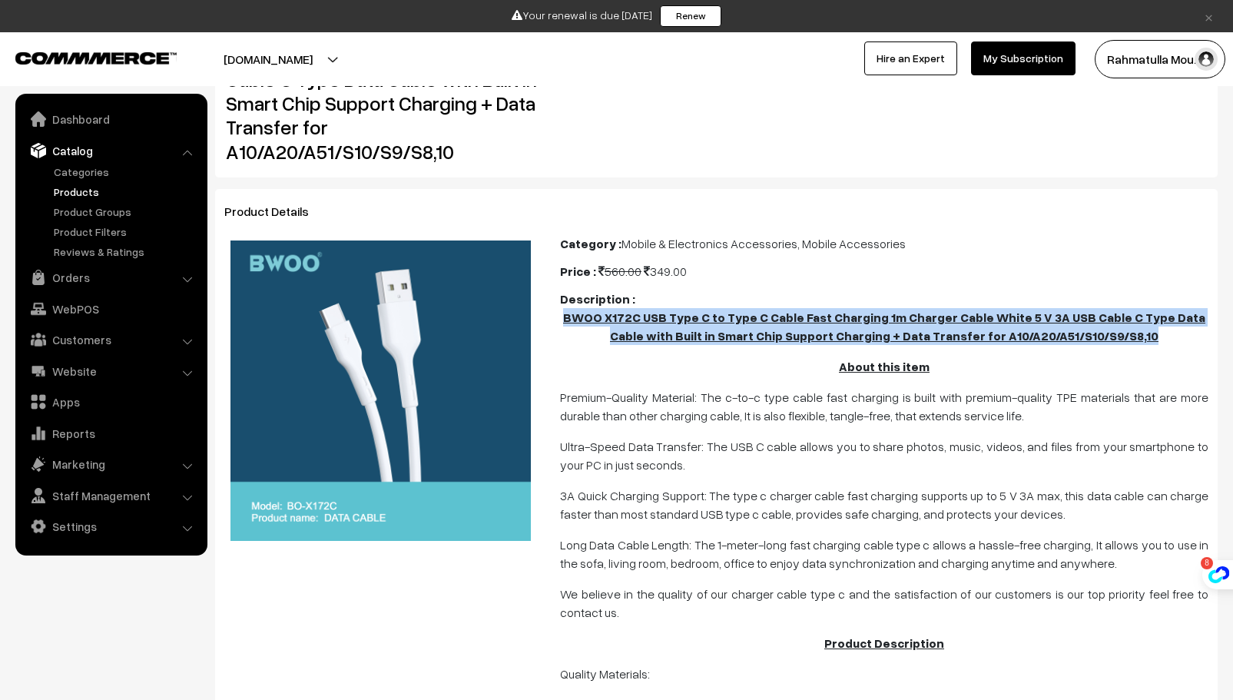
scroll to position [231, 0]
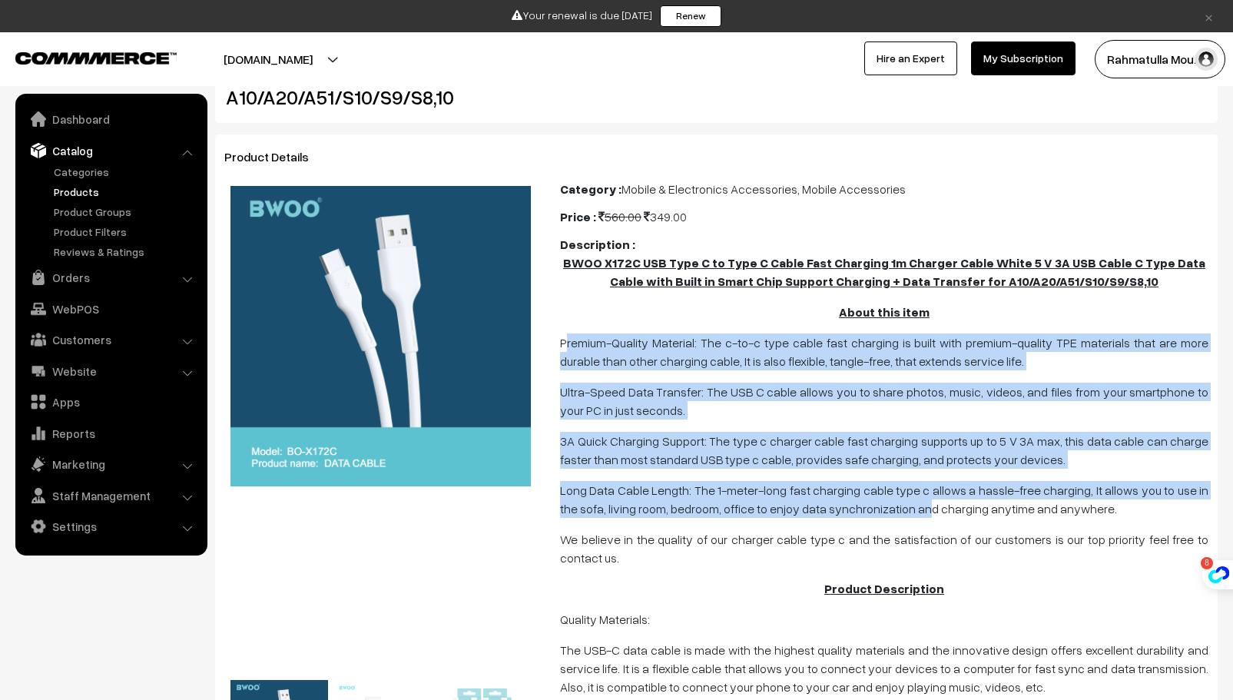
drag, startPoint x: 564, startPoint y: 343, endPoint x: 652, endPoint y: 383, distance: 97.0
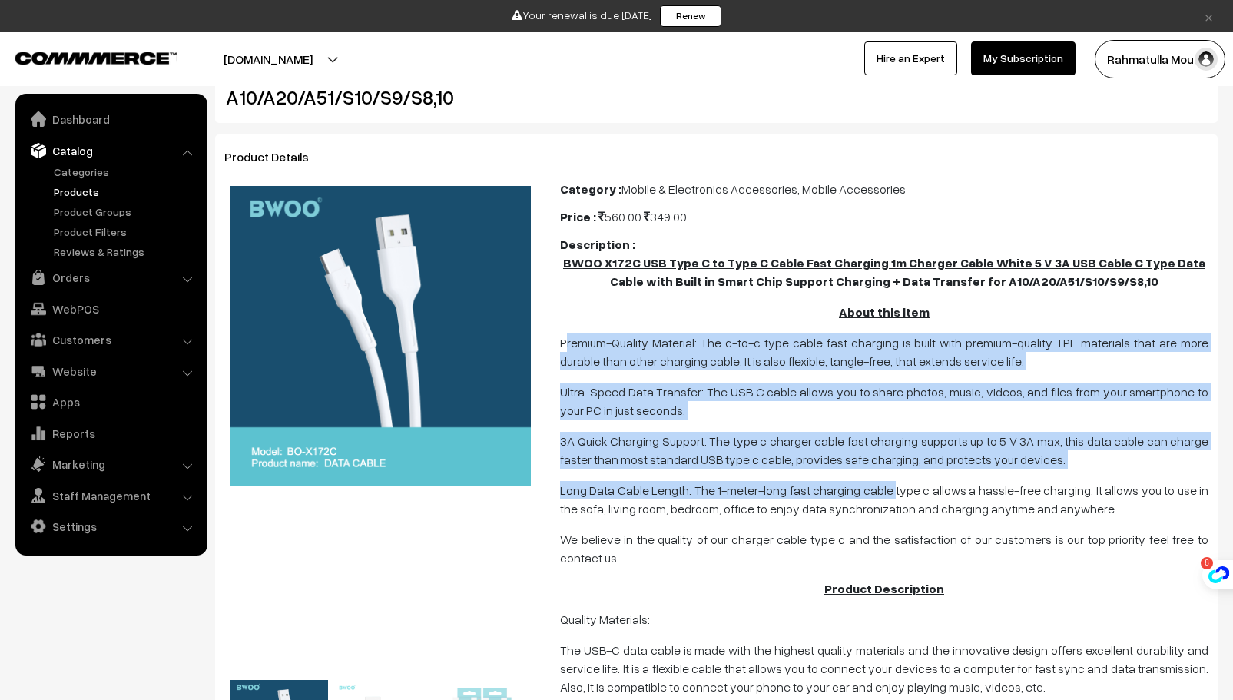
click at [566, 337] on p "Premium-Quality Material: The c-to-c type cable fast charging is built with pre…" at bounding box center [884, 352] width 649 height 37
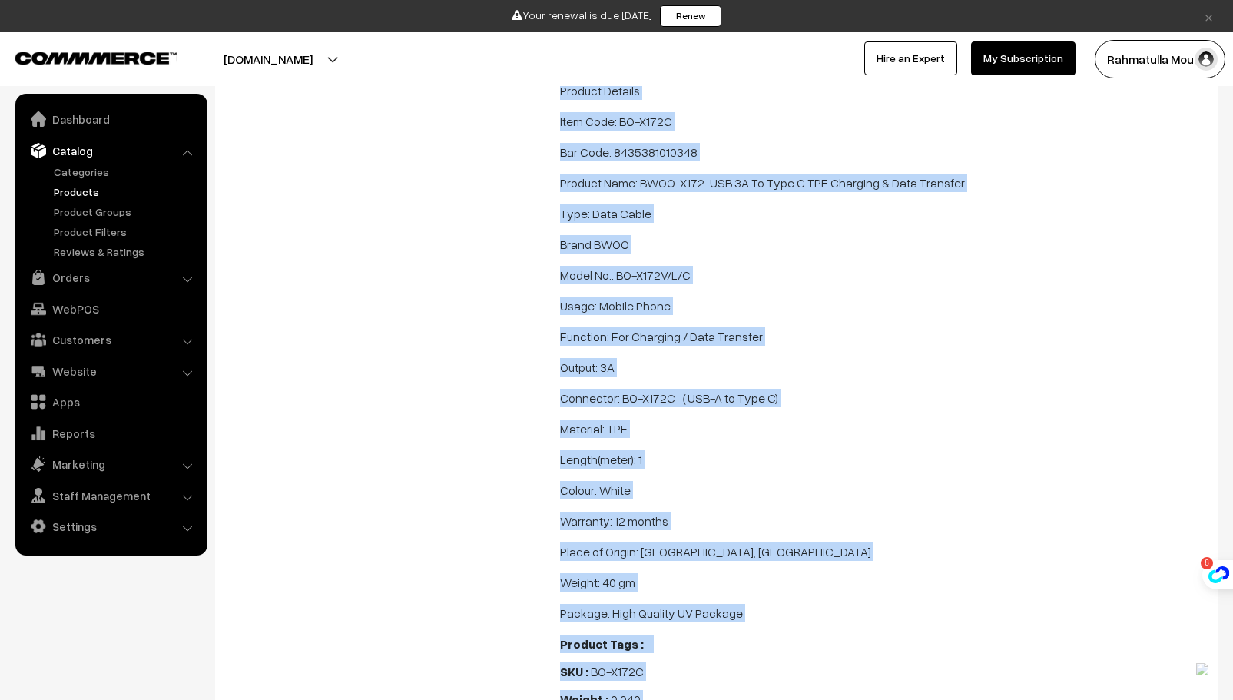
scroll to position [1572, 0]
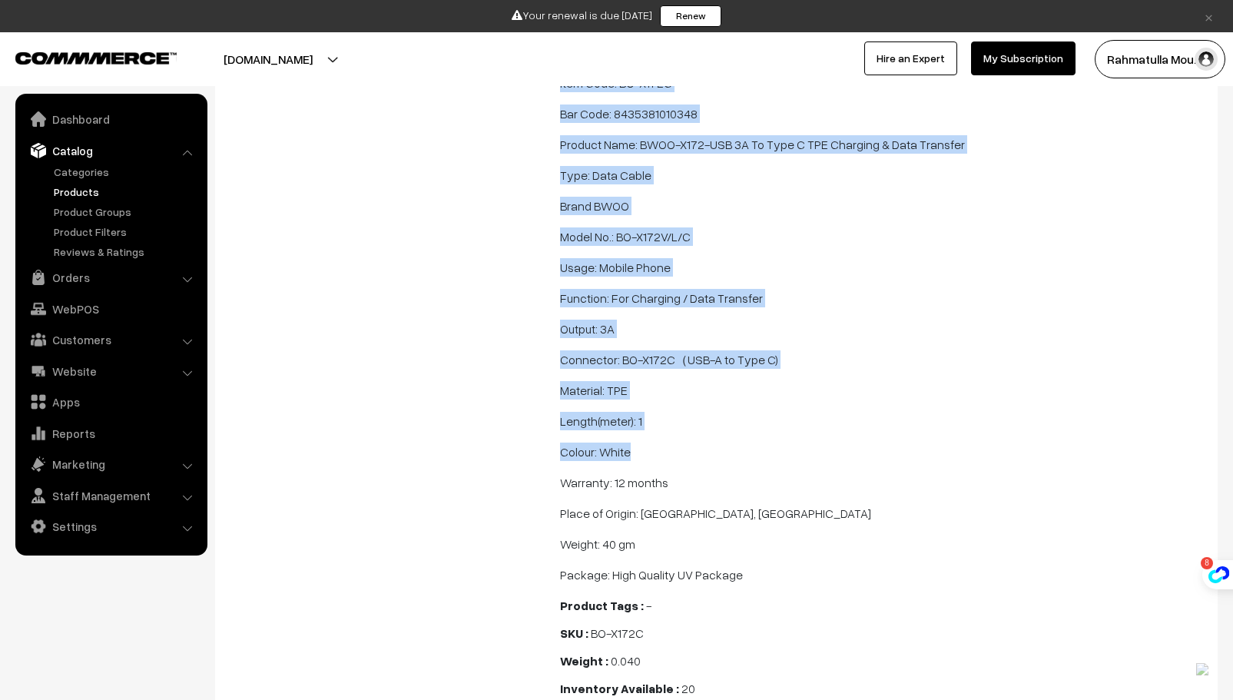
drag, startPoint x: 555, startPoint y: 338, endPoint x: 961, endPoint y: 446, distance: 420.7
copy span "Premium-Quality Material: The c-to-c type cable fast charging is built with pre…"
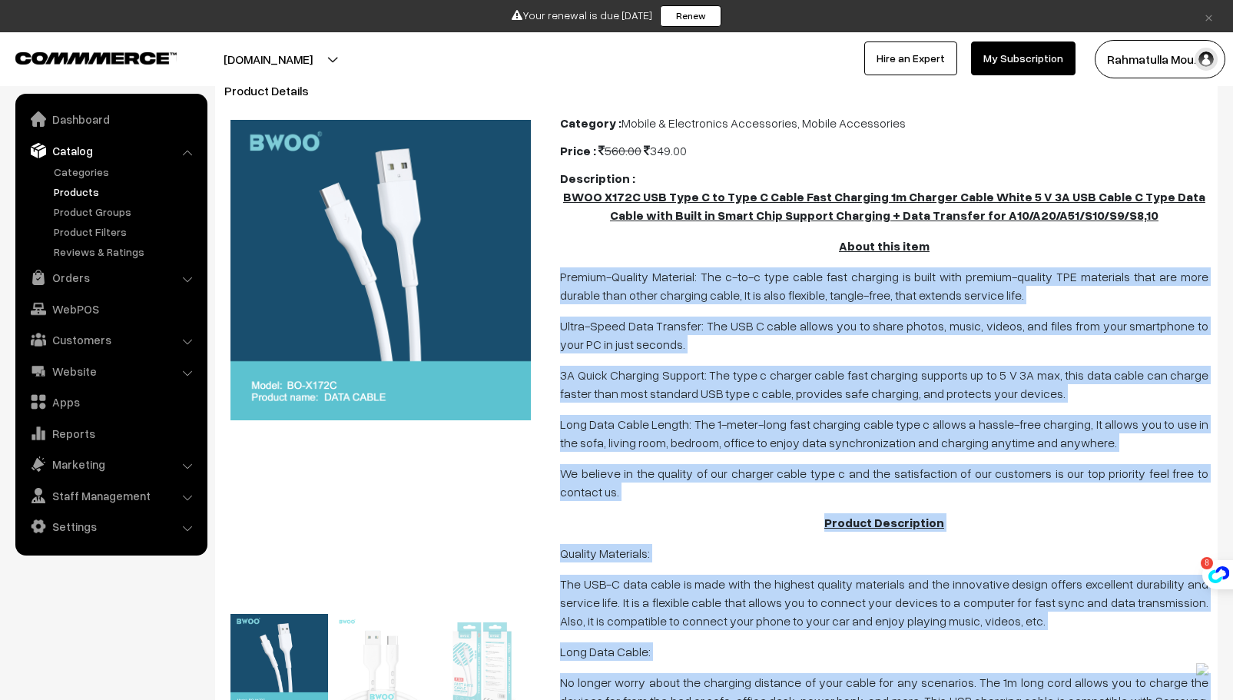
scroll to position [307, 0]
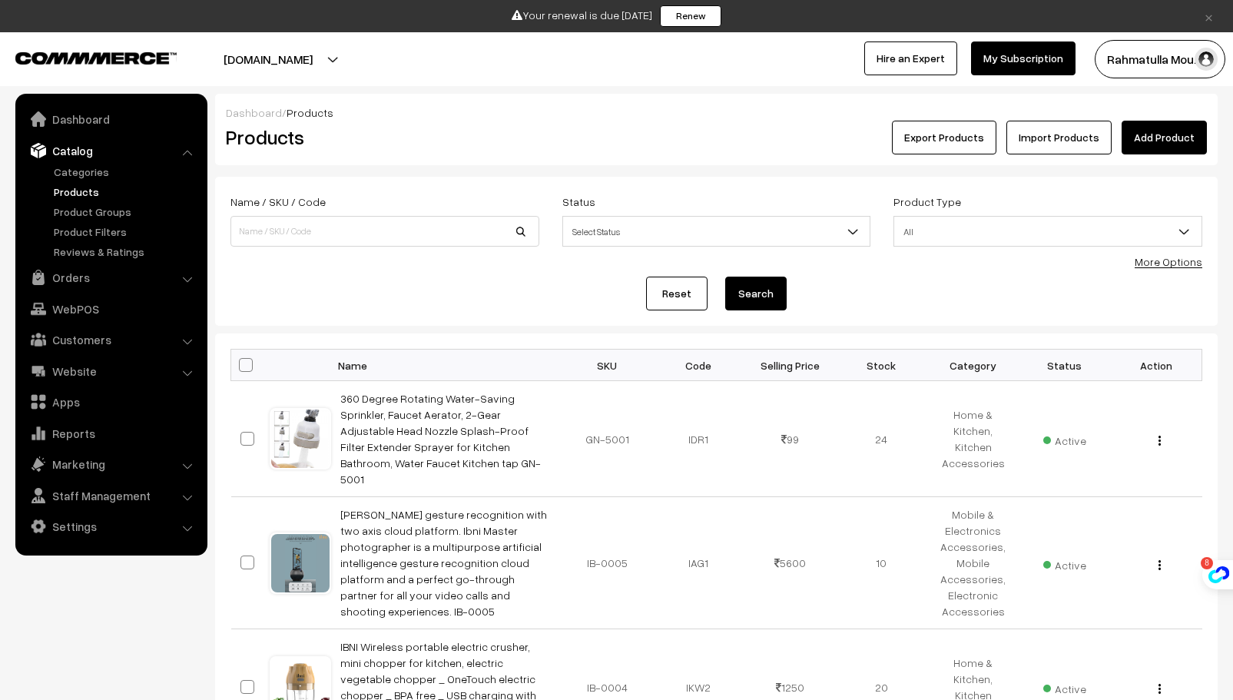
scroll to position [1661, 0]
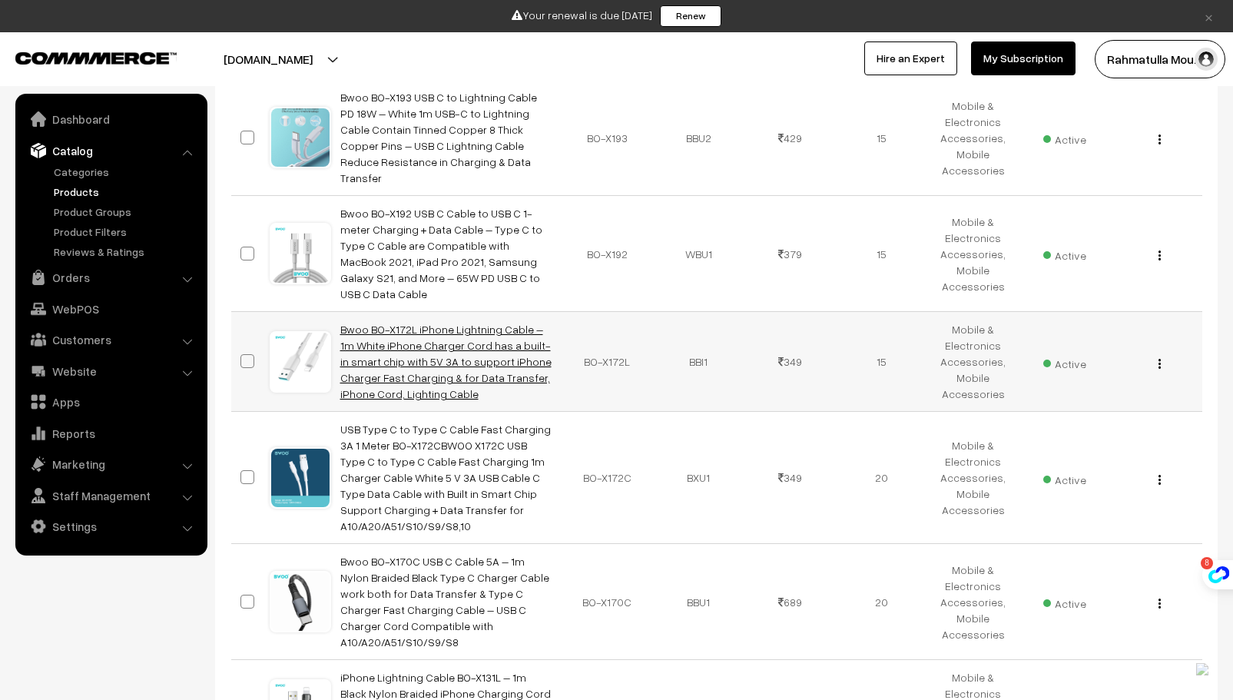
click at [450, 323] on link "Bwoo BO-X172L iPhone Lightning Cable – 1m White iPhone Charger Cord has a built…" at bounding box center [445, 362] width 211 height 78
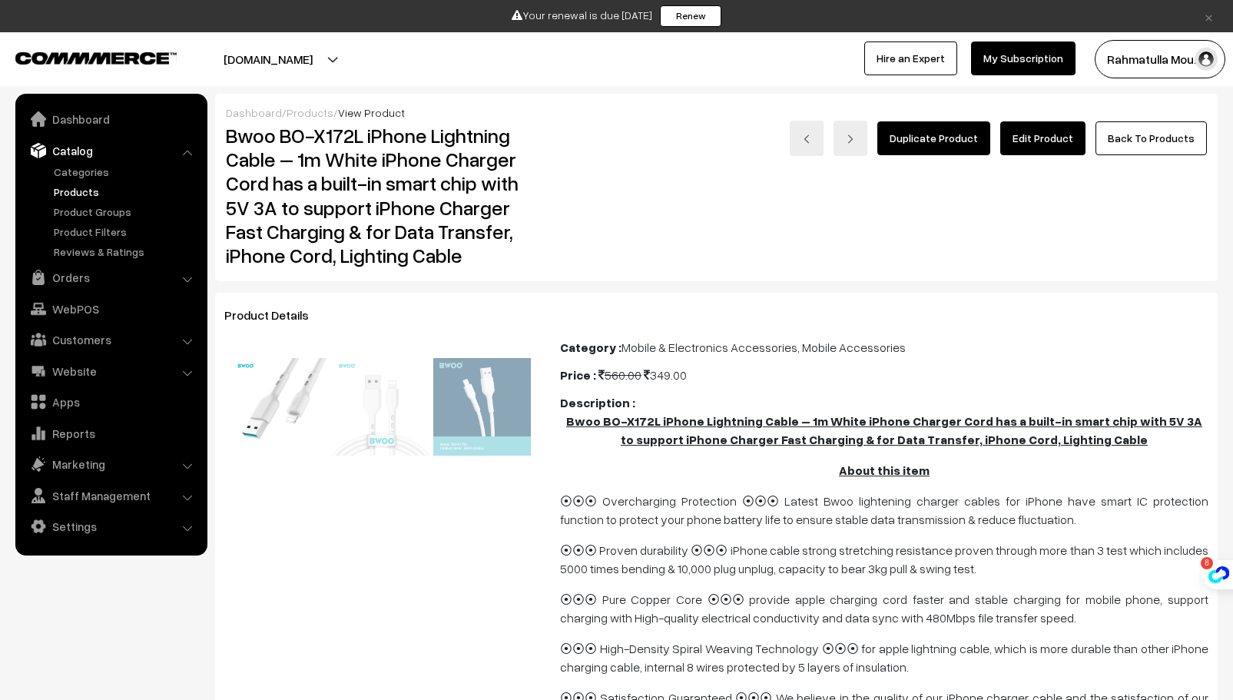
scroll to position [77, 0]
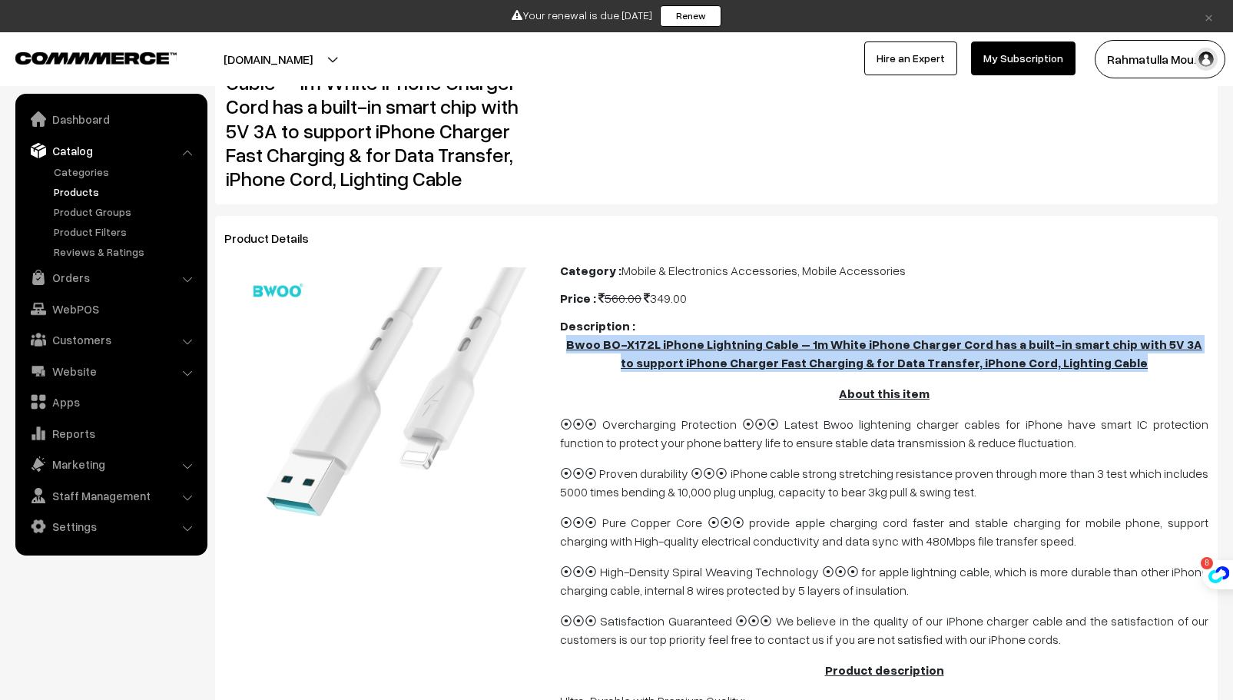
drag, startPoint x: 579, startPoint y: 347, endPoint x: 1143, endPoint y: 360, distance: 563.4
click at [1143, 360] on p "Bwoo BO-X172L iPhone Lightning Cable – 1m White iPhone Charger Cord has a built…" at bounding box center [884, 353] width 649 height 37
copy u "Bwoo BO-X172L iPhone Lightning Cable – 1m White iPhone Charger Cord has a built…"
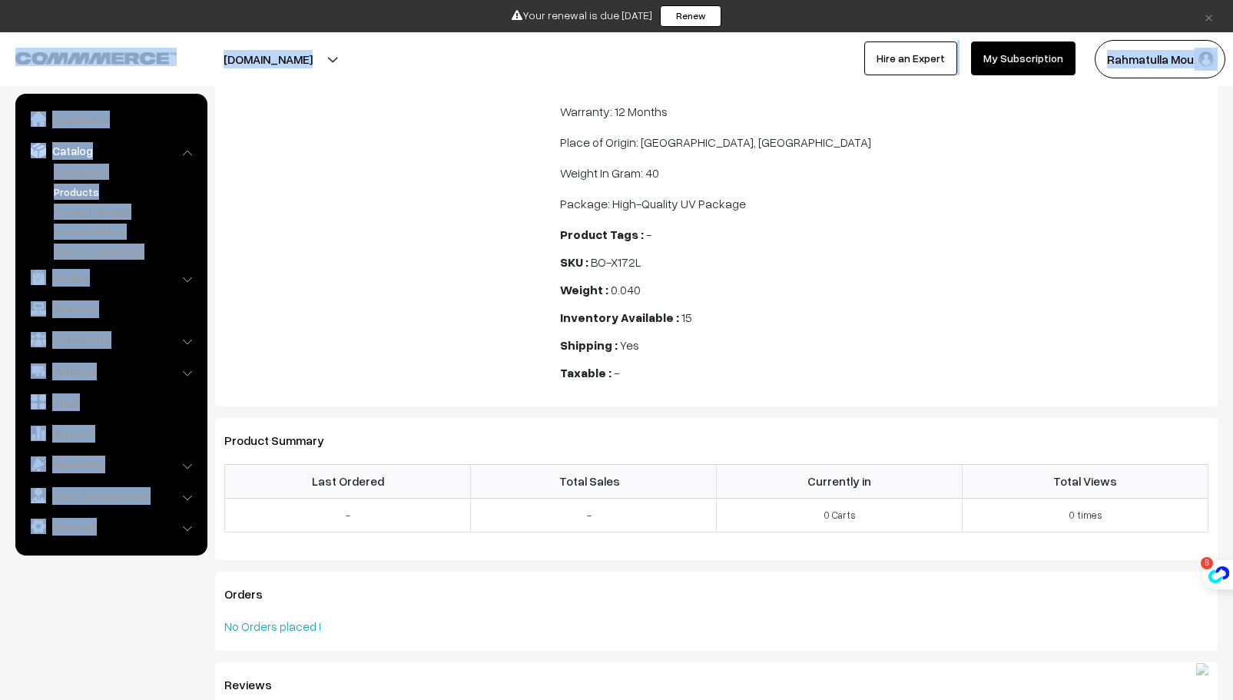
scroll to position [1867, 0]
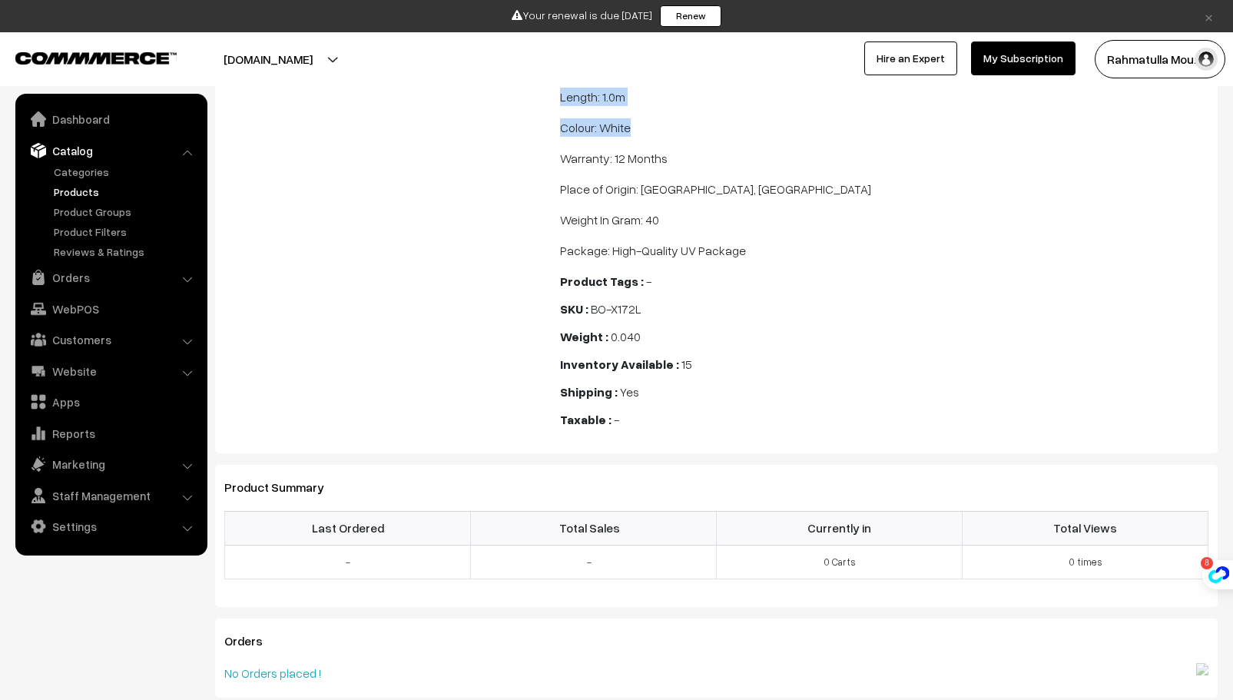
drag, startPoint x: 562, startPoint y: 420, endPoint x: 812, endPoint y: 130, distance: 383.6
copy span "⦿⦿⦿ Loremipsumdo Sitametcon ⦿⦿⦿ Adipis Elit seddoeiusm tempori utlabo etd mAgna…"
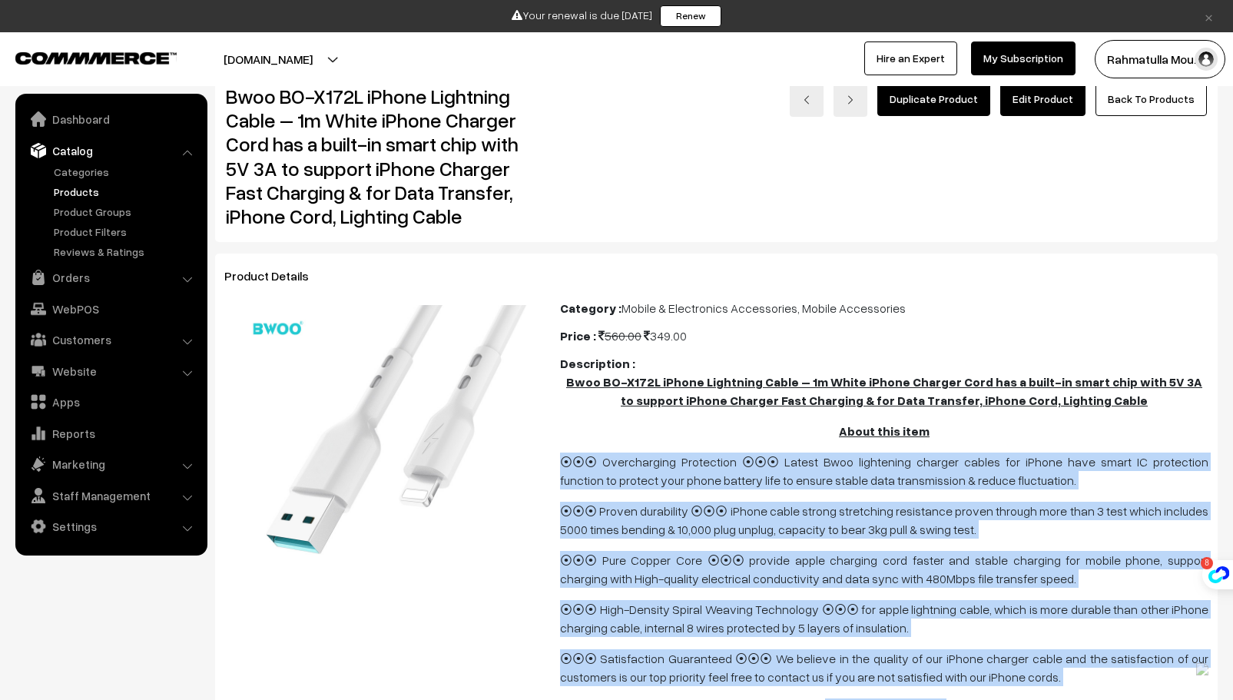
scroll to position [0, 0]
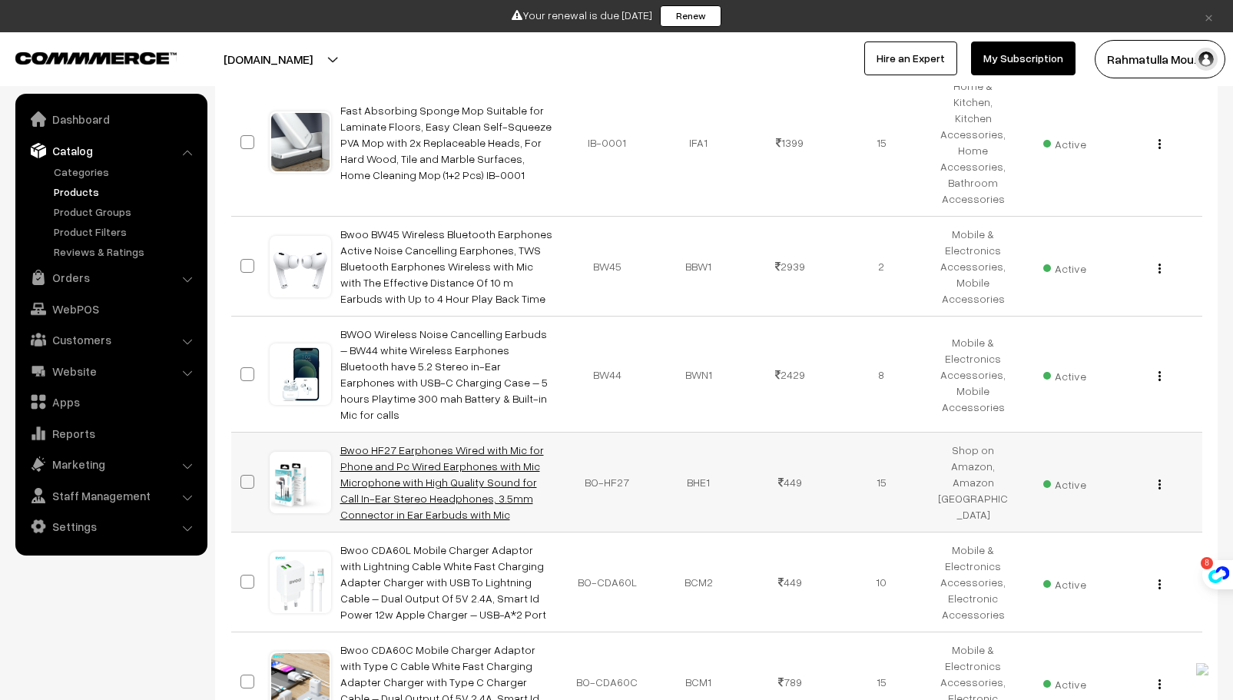
scroll to position [816, 0]
